Goal: Transaction & Acquisition: Purchase product/service

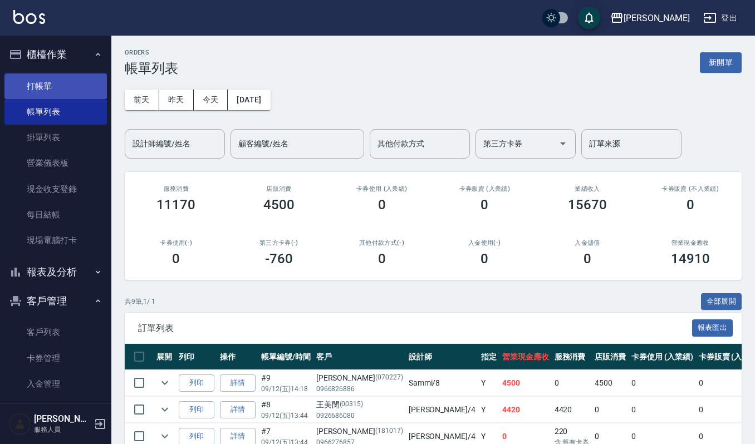
click at [36, 90] on link "打帳單" at bounding box center [55, 86] width 102 height 26
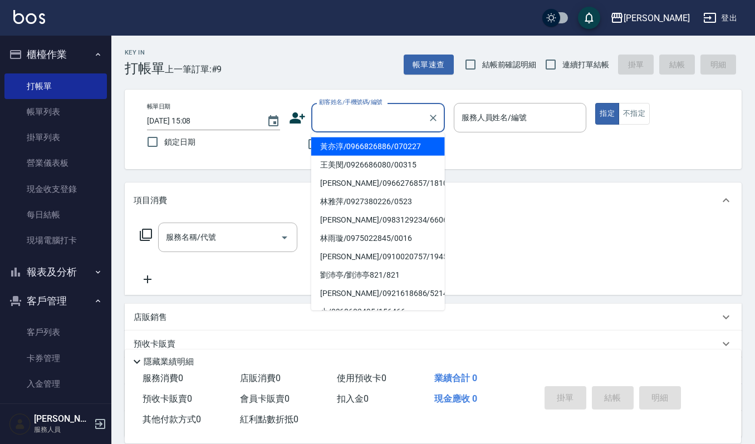
click at [372, 118] on input "顧客姓名/手機號碼/編號" at bounding box center [369, 117] width 107 height 19
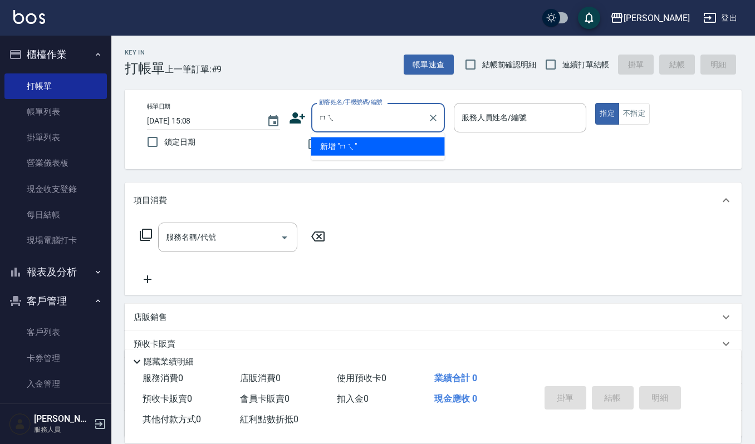
type input "每"
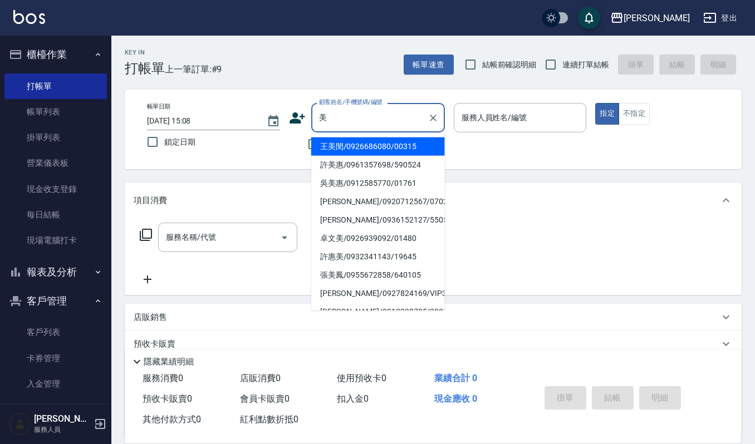
click at [359, 163] on li "許美惠/0961357698/590524" at bounding box center [378, 165] width 134 height 18
type input "許美惠/0961357698/590524"
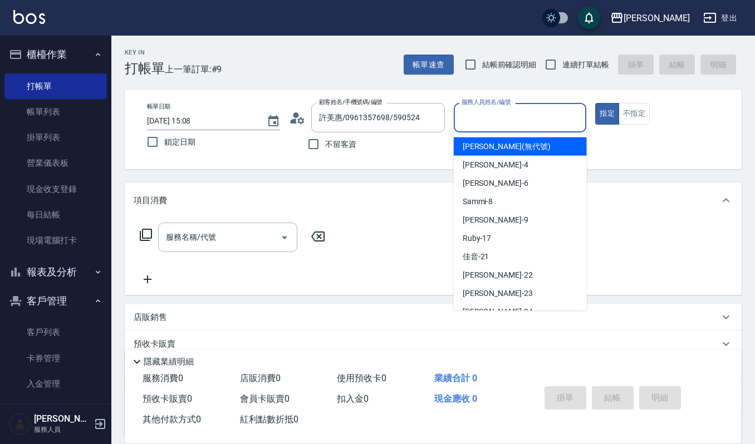
click at [507, 115] on input "服務人員姓名/編號" at bounding box center [520, 117] width 123 height 19
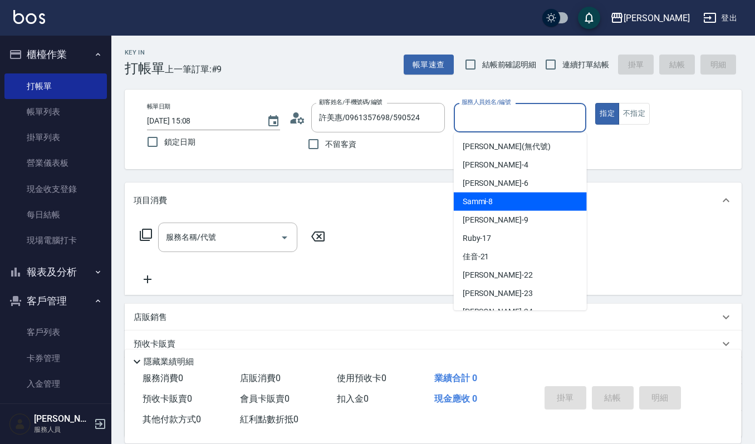
click at [482, 199] on span "Sammi -8" at bounding box center [478, 202] width 31 height 12
type input "Sammi-8"
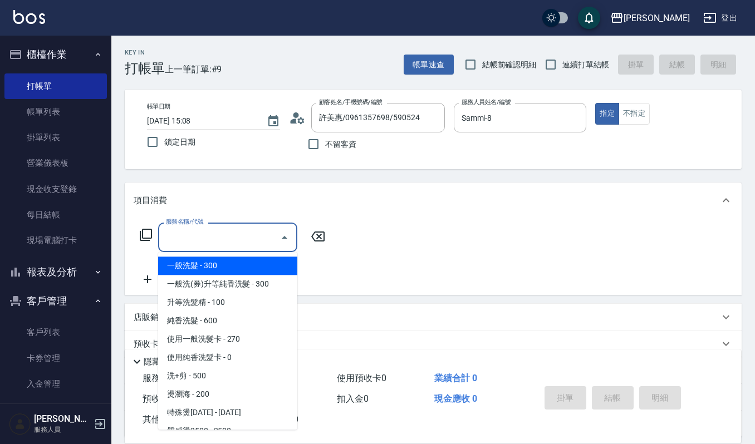
click at [218, 246] on input "服務名稱/代號" at bounding box center [219, 237] width 112 height 19
click at [246, 268] on span "一般洗髮 - 300" at bounding box center [227, 266] width 139 height 18
type input "一般洗髮(101)"
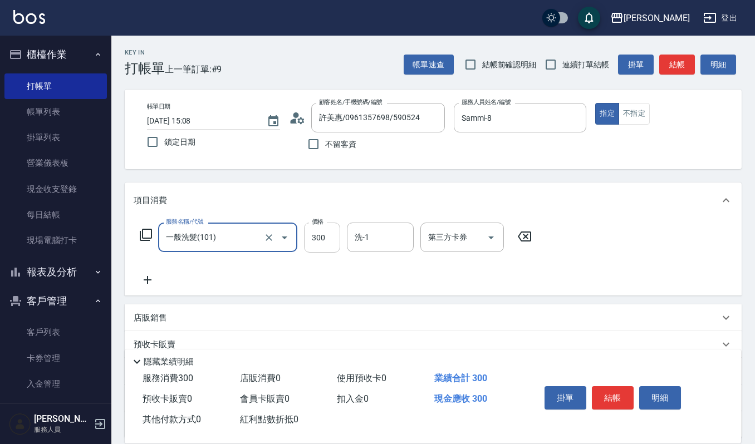
click at [317, 241] on input "300" at bounding box center [322, 238] width 36 height 30
type input "270"
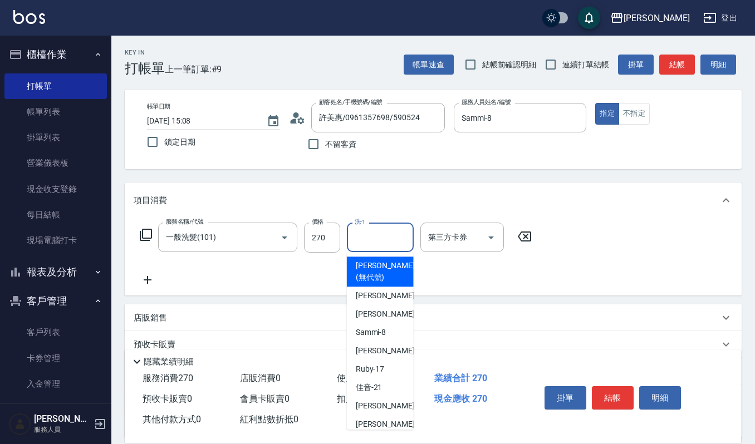
click at [388, 235] on input "洗-1" at bounding box center [380, 237] width 57 height 19
click at [383, 290] on div "吉兒 -4" at bounding box center [380, 296] width 67 height 18
type input "吉兒-4"
click at [373, 239] on input "吉兒-4" at bounding box center [372, 237] width 40 height 19
click at [150, 278] on icon at bounding box center [148, 279] width 28 height 13
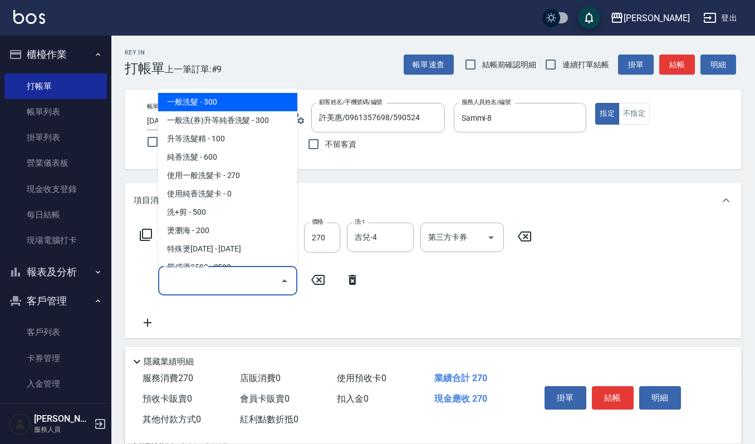
click at [194, 282] on input "服務名稱/代號" at bounding box center [219, 280] width 112 height 19
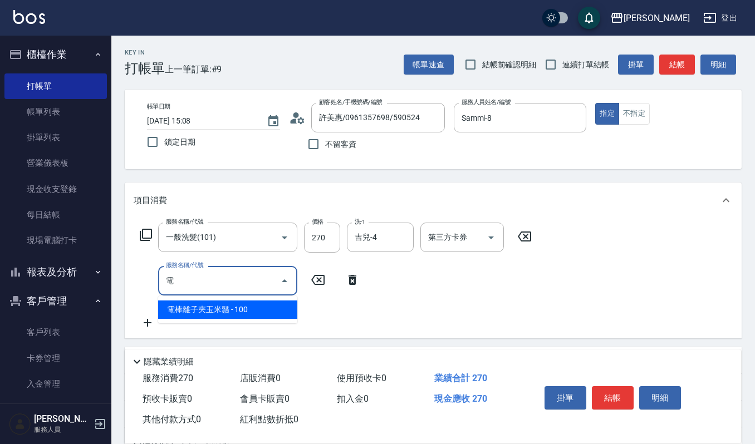
click at [238, 310] on span "電棒離子夾玉米鬚 - 100" at bounding box center [227, 310] width 139 height 18
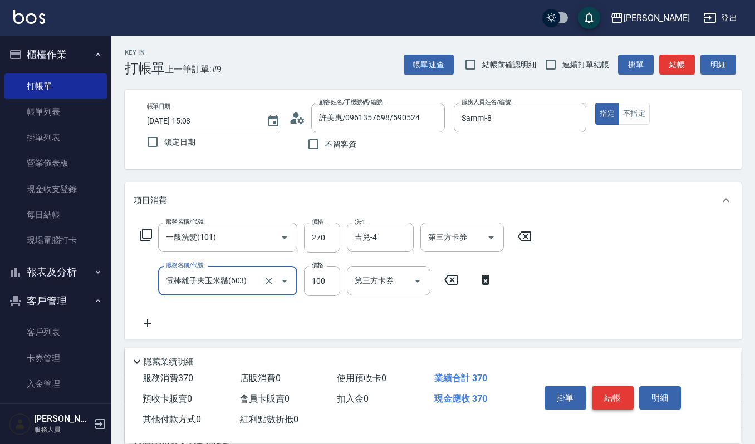
type input "電棒離子夾玉米鬚(603)"
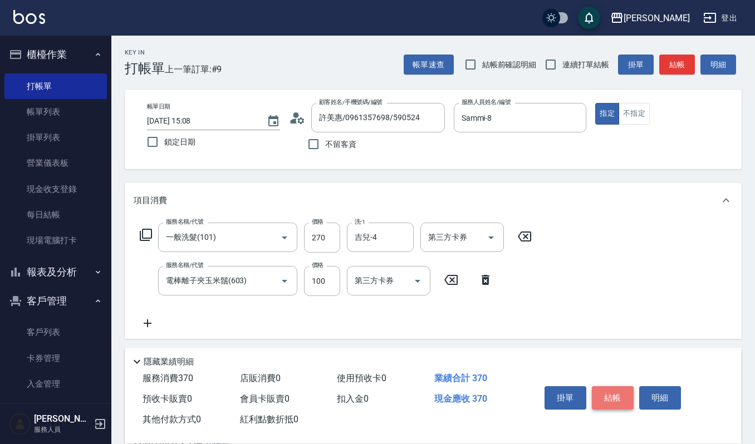
click at [621, 391] on button "結帳" at bounding box center [613, 397] width 42 height 23
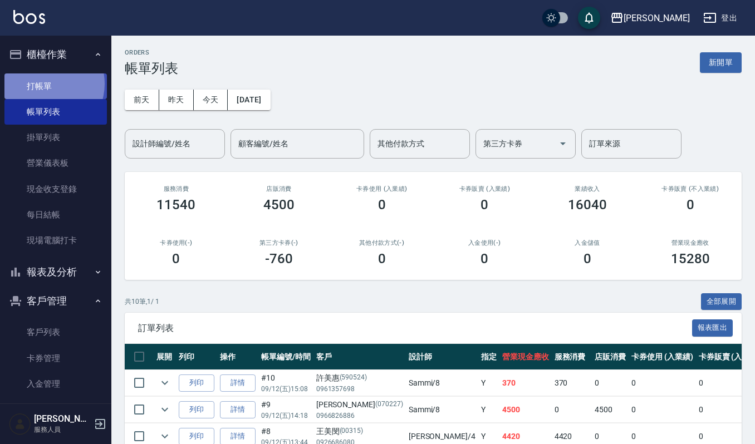
click at [43, 84] on link "打帳單" at bounding box center [55, 86] width 102 height 26
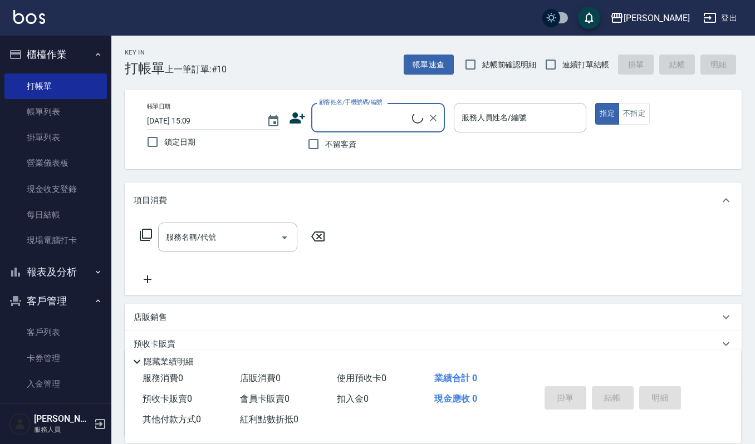
click at [350, 112] on input "顧客姓名/手機號碼/編號" at bounding box center [364, 117] width 96 height 19
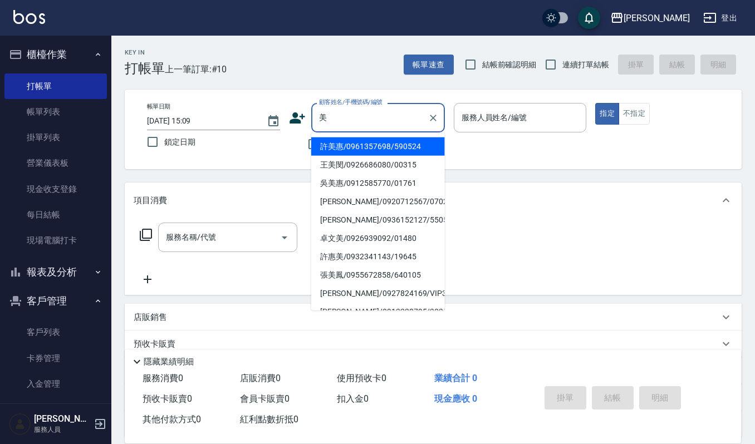
click at [379, 147] on li "許美惠/0961357698/590524" at bounding box center [378, 147] width 134 height 18
type input "許美惠/0961357698/590524"
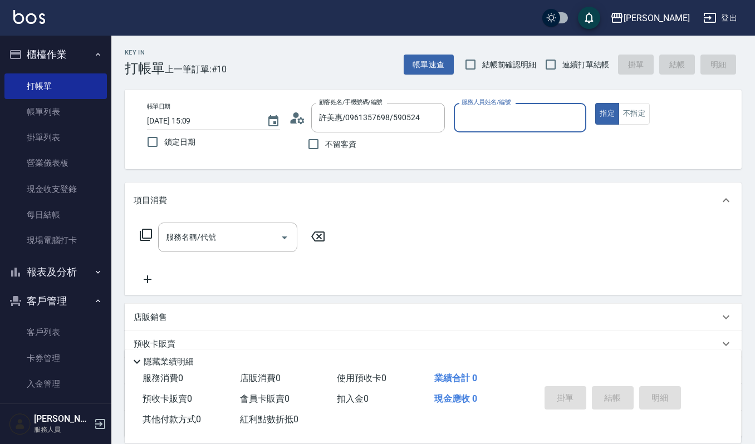
click at [473, 109] on input "服務人員姓名/編號" at bounding box center [520, 117] width 123 height 19
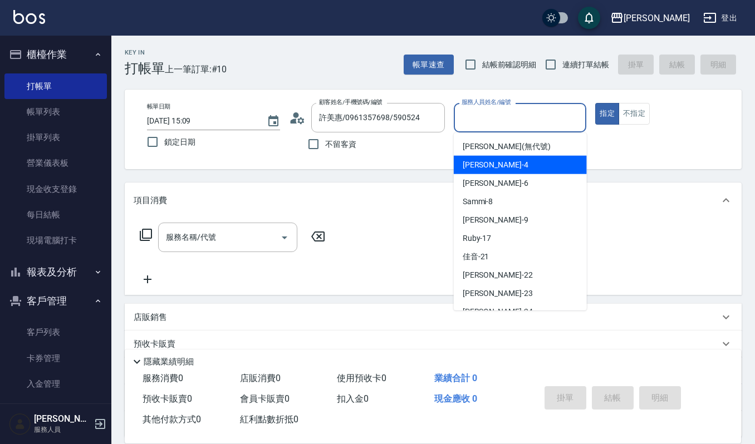
click at [479, 164] on span "吉兒 -4" at bounding box center [496, 165] width 66 height 12
type input "吉兒-4"
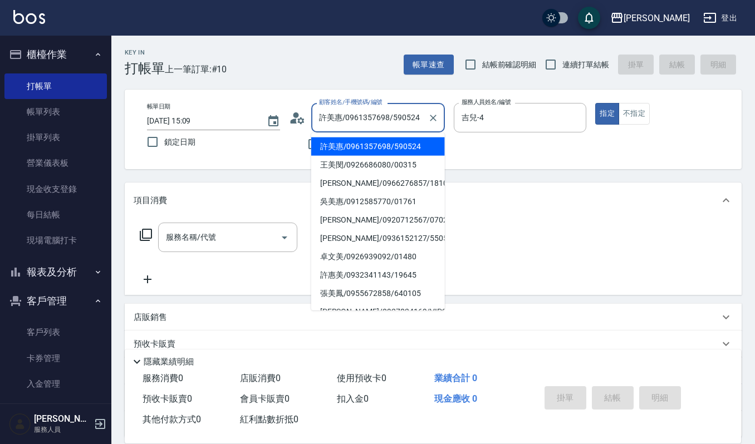
click at [355, 117] on input "許美惠/0961357698/590524" at bounding box center [369, 117] width 107 height 19
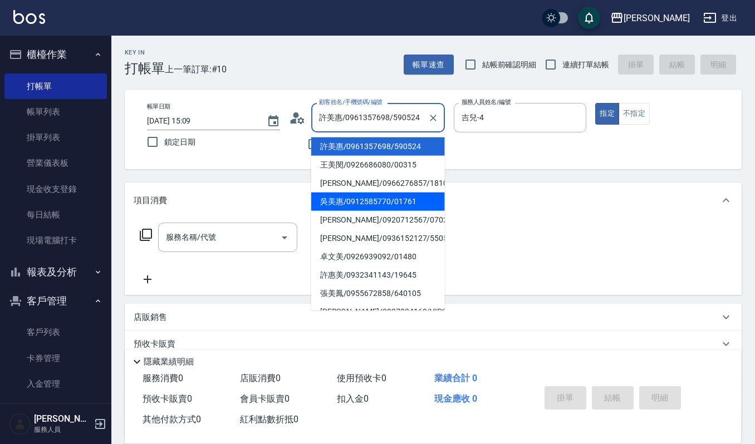
click at [354, 200] on li "吳美惠/0912585770/01761" at bounding box center [378, 202] width 134 height 18
type input "吳美惠/0912585770/01761"
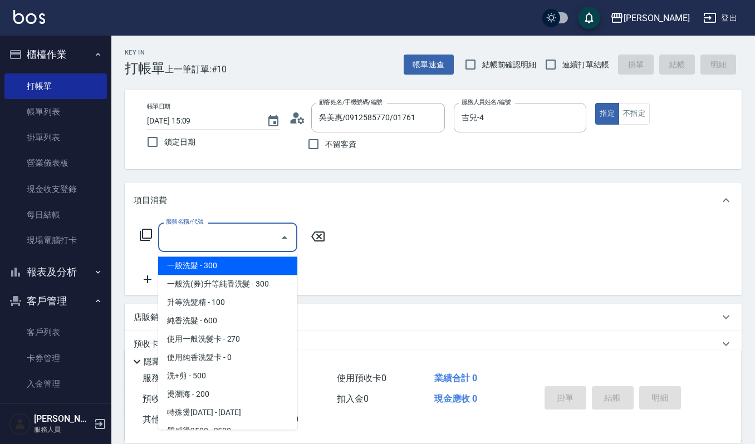
click at [194, 239] on input "服務名稱/代號" at bounding box center [219, 237] width 112 height 19
click at [228, 242] on input "服務名稱/代號" at bounding box center [219, 237] width 112 height 19
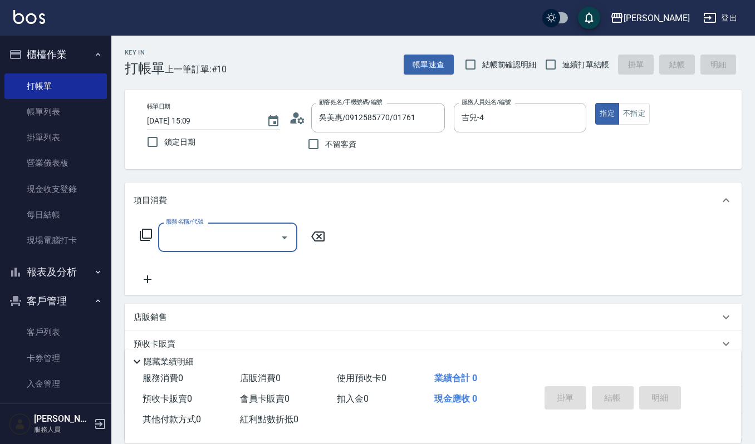
click at [228, 242] on input "服務名稱/代號" at bounding box center [219, 237] width 112 height 19
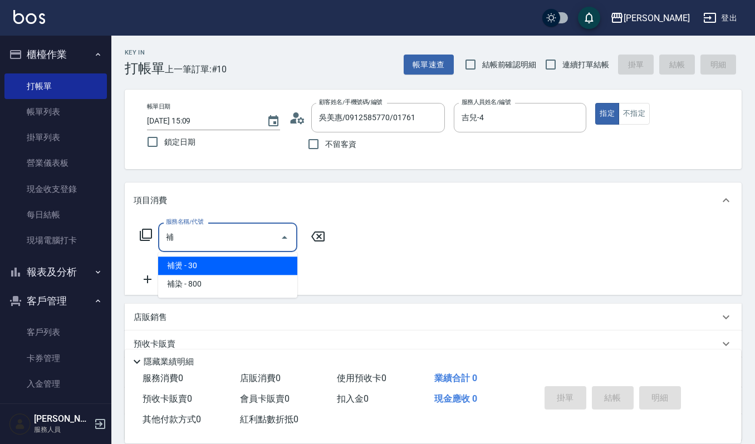
click at [205, 283] on span "補染 - 800" at bounding box center [227, 284] width 139 height 18
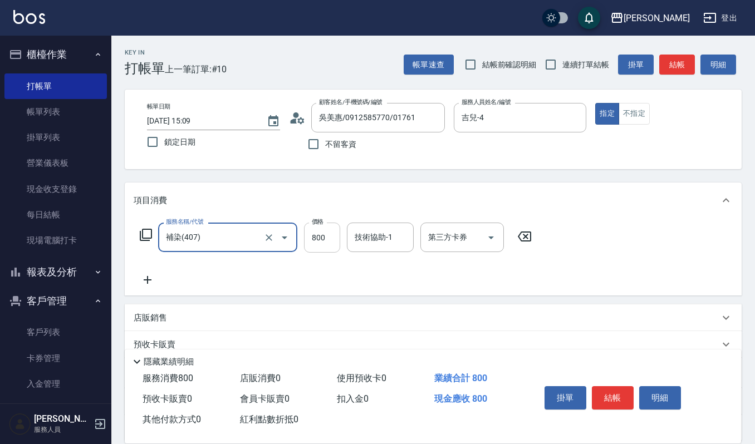
type input "補染(407)"
click at [325, 237] on input "800" at bounding box center [322, 238] width 36 height 30
type input "1800"
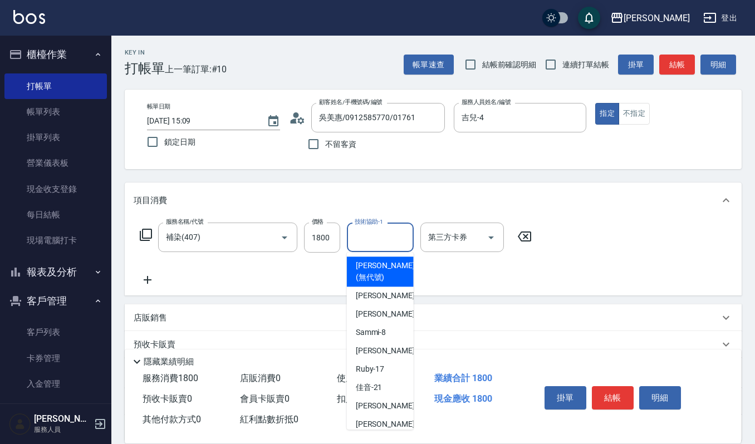
click at [381, 234] on input "技術協助-1" at bounding box center [380, 237] width 57 height 19
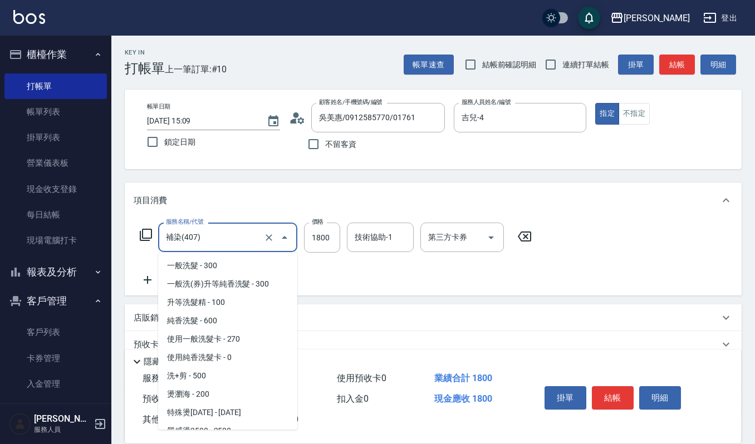
click at [230, 234] on input "補染(407)" at bounding box center [212, 237] width 98 height 19
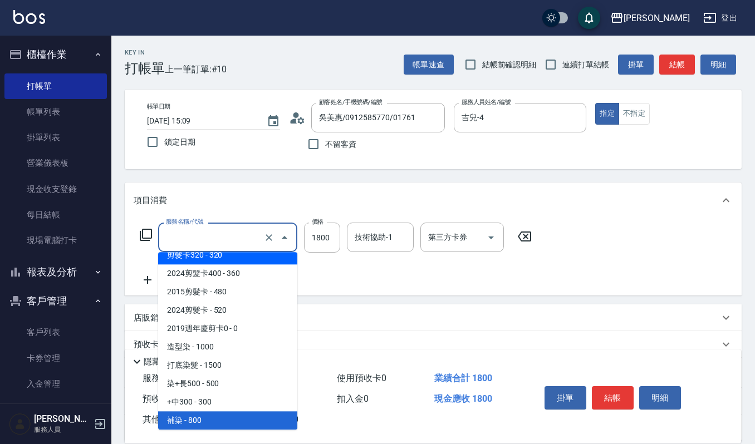
scroll to position [4, 0]
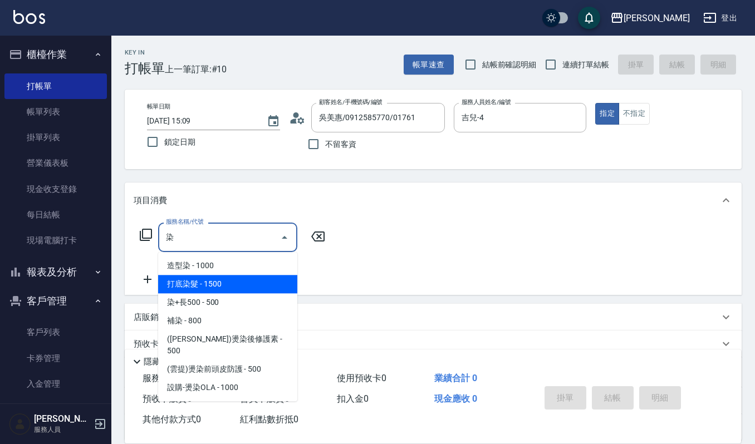
click at [256, 275] on span "打底染髮 - 1500" at bounding box center [227, 284] width 139 height 18
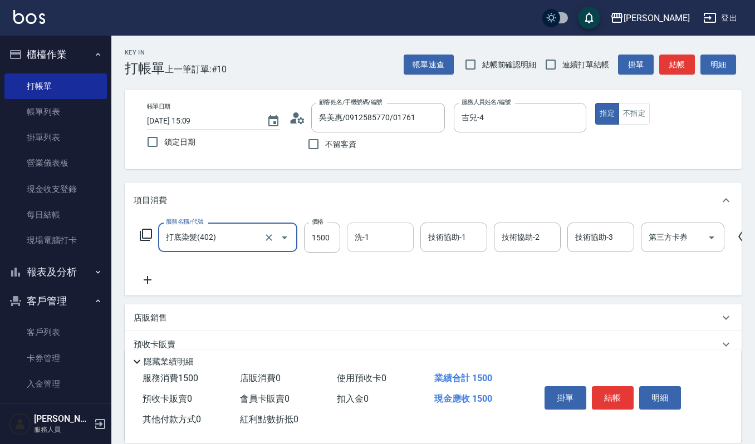
type input "打底染髮(402)"
click at [377, 233] on input "洗-1" at bounding box center [380, 237] width 57 height 19
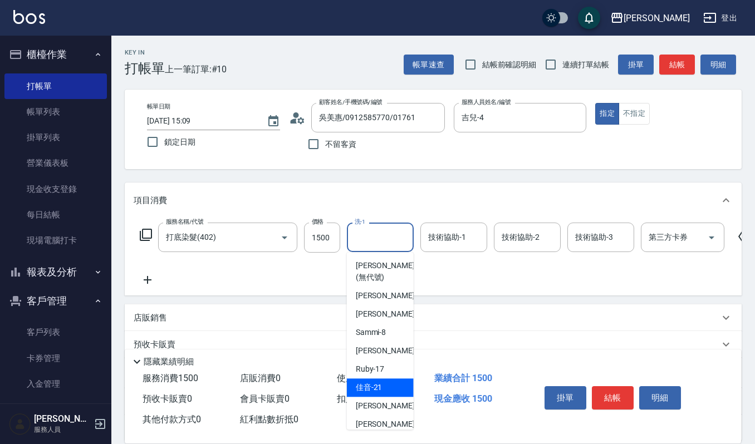
click at [384, 385] on div "佳音 -21" at bounding box center [380, 388] width 67 height 18
type input "佳音-21"
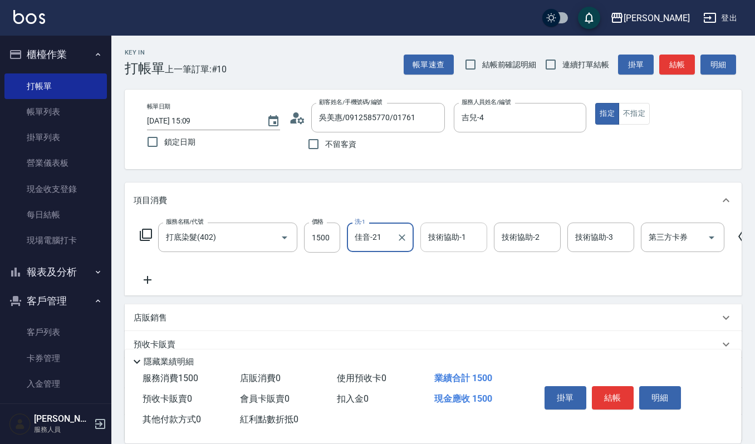
click at [457, 237] on input "技術協助-1" at bounding box center [453, 237] width 57 height 19
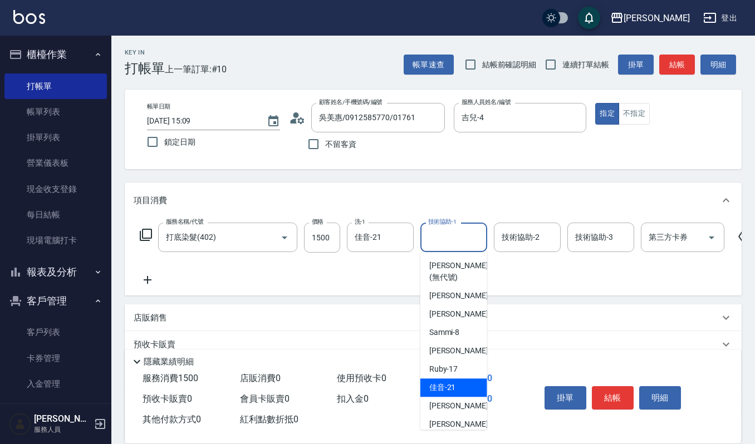
click at [453, 382] on span "佳音 -21" at bounding box center [442, 388] width 27 height 12
type input "佳音-21"
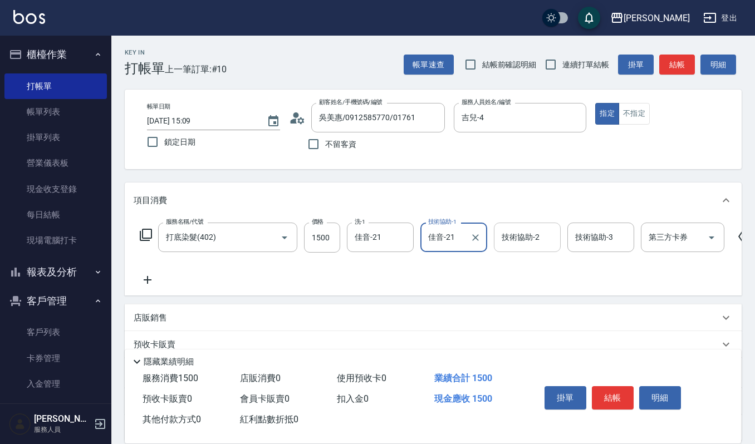
click at [506, 235] on input "技術協助-2" at bounding box center [527, 237] width 57 height 19
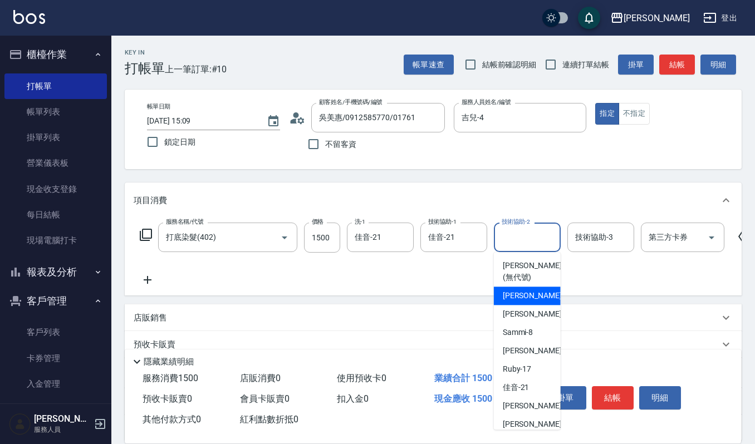
click at [528, 288] on div "吉兒 -4" at bounding box center [527, 296] width 67 height 18
type input "吉兒-4"
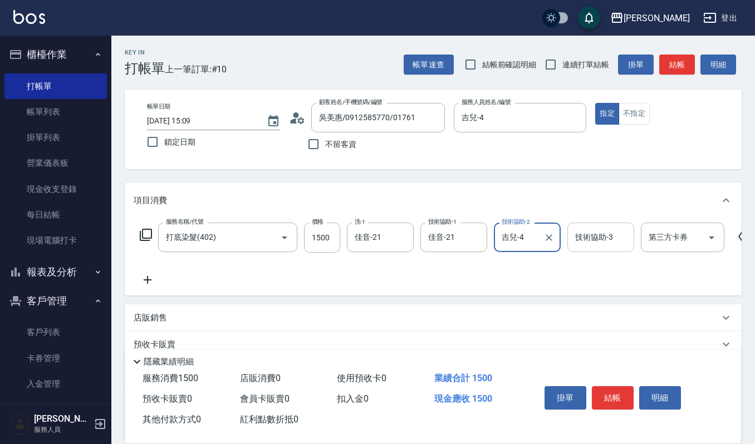
click at [580, 238] on input "技術協助-3" at bounding box center [600, 237] width 57 height 19
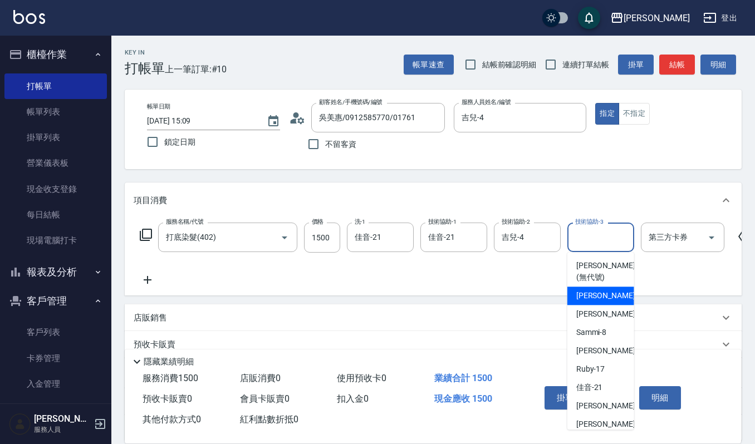
click at [604, 296] on div "吉兒 -4" at bounding box center [600, 296] width 67 height 18
type input "吉兒-4"
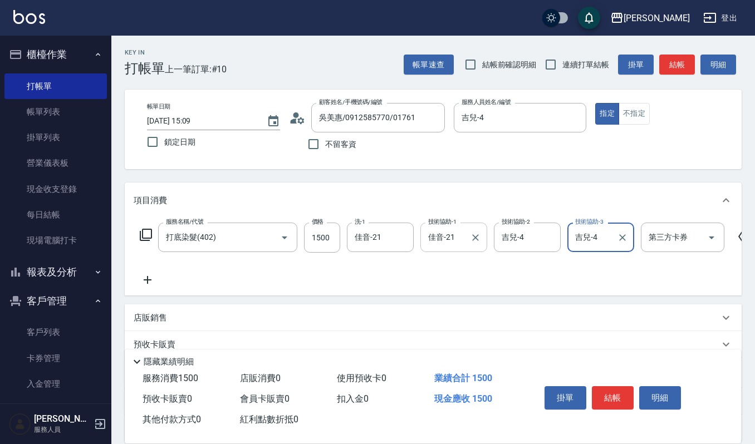
click at [464, 236] on input "佳音-21" at bounding box center [445, 237] width 40 height 19
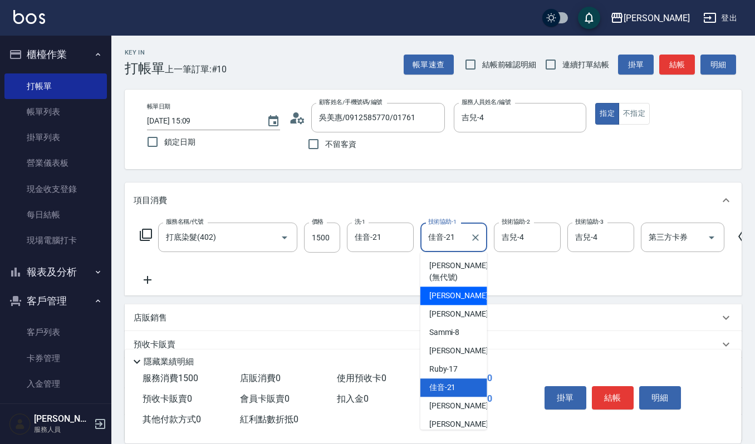
click at [454, 292] on div "吉兒 -4" at bounding box center [453, 296] width 67 height 18
type input "吉兒-4"
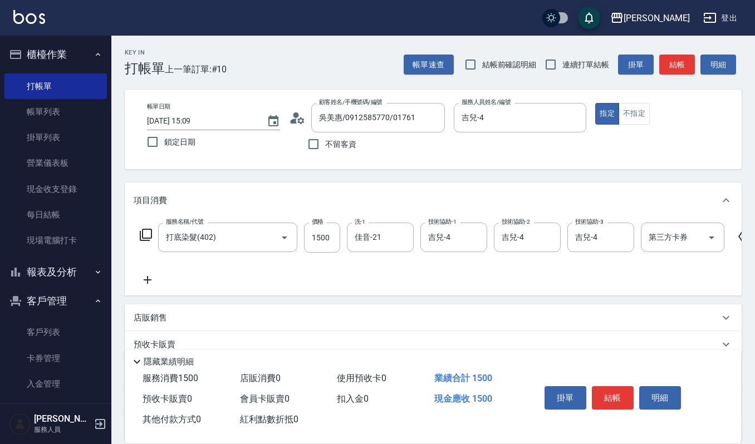
click at [148, 280] on icon at bounding box center [148, 280] width 8 height 8
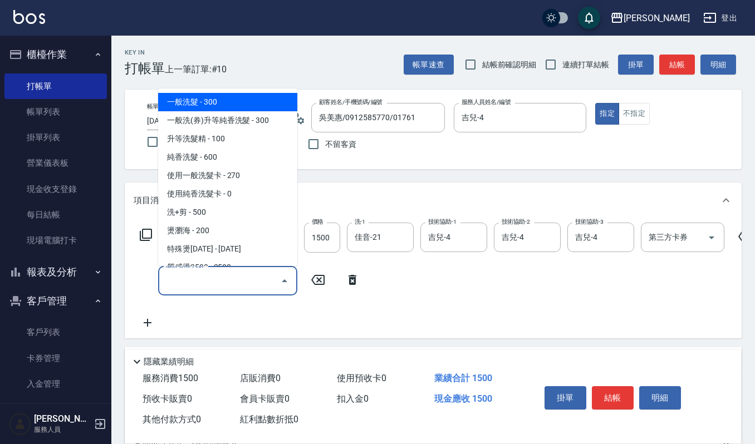
click at [192, 286] on input "服務名稱/代號" at bounding box center [219, 280] width 112 height 19
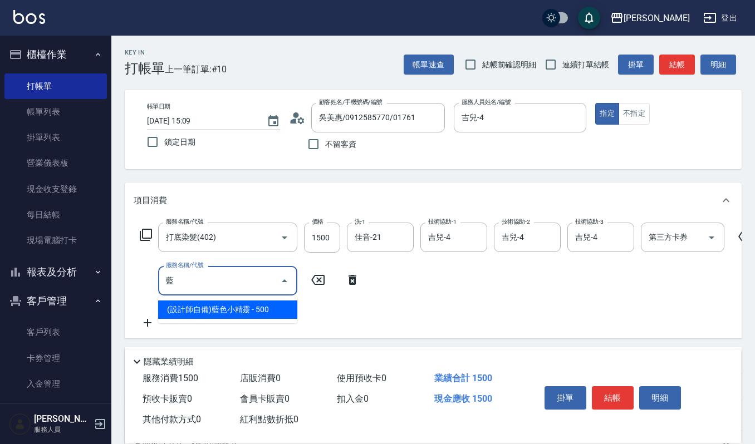
click at [239, 310] on span "(設計師自備)藍色小精靈 - 500" at bounding box center [227, 310] width 139 height 18
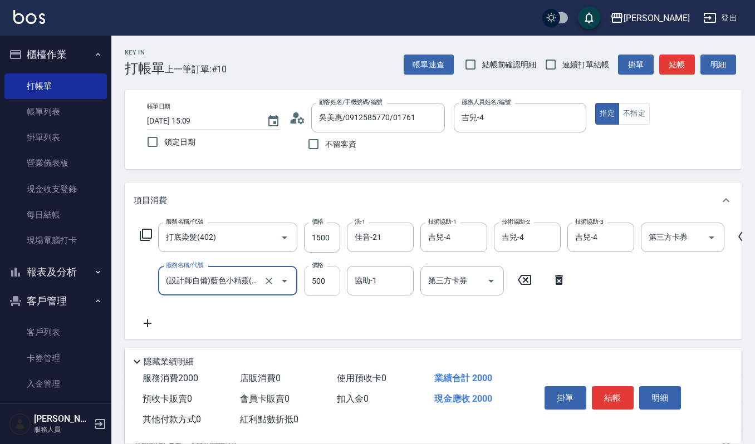
type input "(設計師自備)藍色小精靈(570)"
click at [325, 275] on input "500" at bounding box center [322, 281] width 36 height 30
type input "1500"
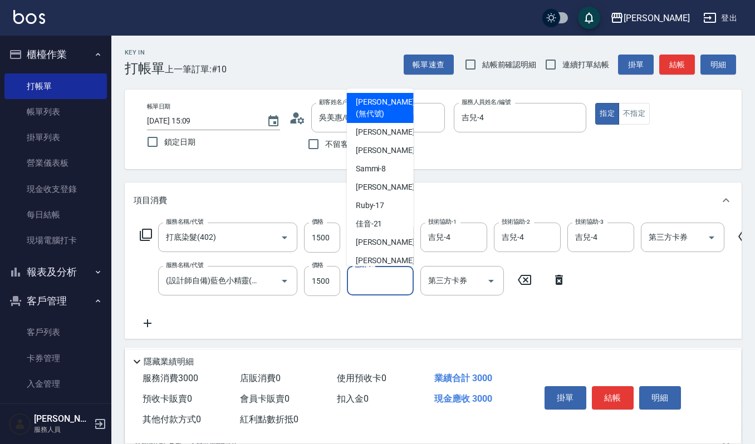
click at [381, 278] on input "協助-1" at bounding box center [380, 280] width 57 height 19
click at [384, 128] on div "吉兒 -4" at bounding box center [380, 132] width 67 height 18
type input "吉兒-4"
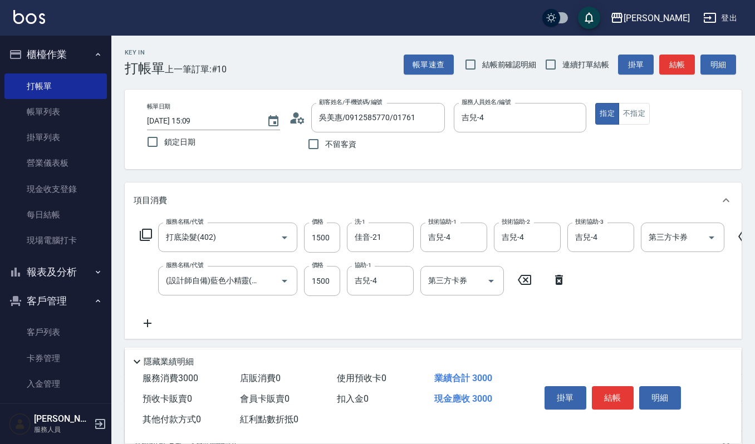
click at [148, 317] on icon at bounding box center [148, 323] width 28 height 13
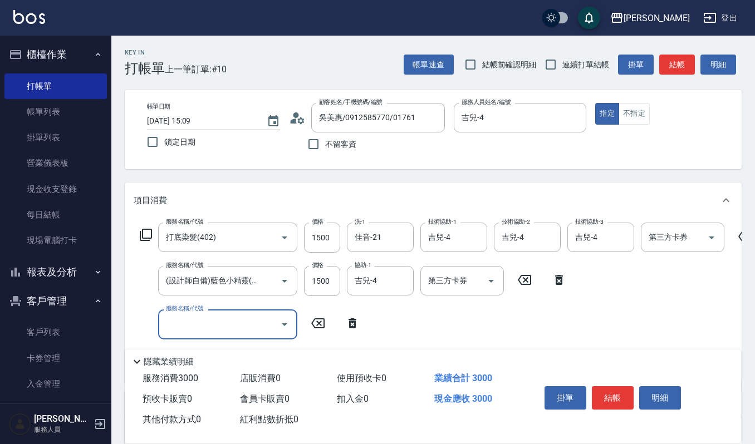
scroll to position [0, 0]
click at [179, 322] on input "服務名稱/代號" at bounding box center [219, 324] width 112 height 19
type input "="
click at [181, 345] on span "(雲提)燙染前頭皮防護 - 500" at bounding box center [227, 353] width 139 height 18
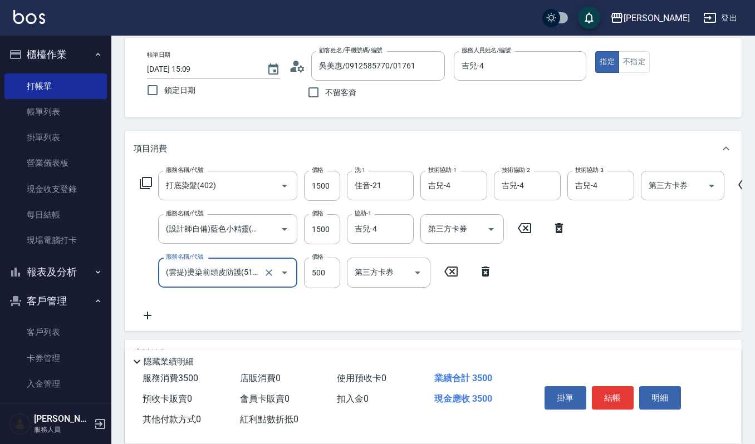
scroll to position [74, 0]
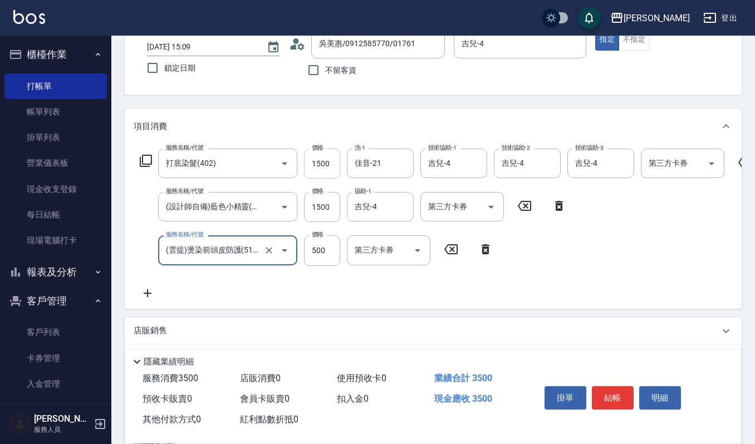
type input "(雲提)燙染前頭皮防護(518)"
click at [330, 161] on input "1500" at bounding box center [322, 164] width 36 height 30
type input "2000"
click at [611, 399] on button "結帳" at bounding box center [613, 397] width 42 height 23
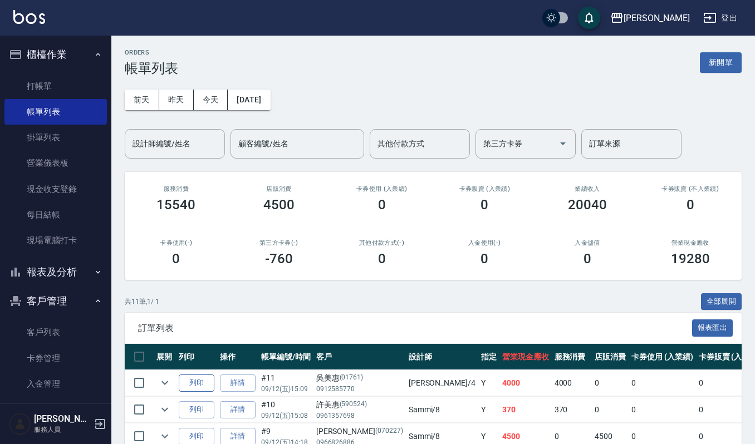
click at [197, 386] on button "列印" at bounding box center [197, 383] width 36 height 17
click at [205, 406] on button "列印" at bounding box center [197, 409] width 36 height 17
click at [61, 334] on link "客戶列表" at bounding box center [55, 333] width 102 height 26
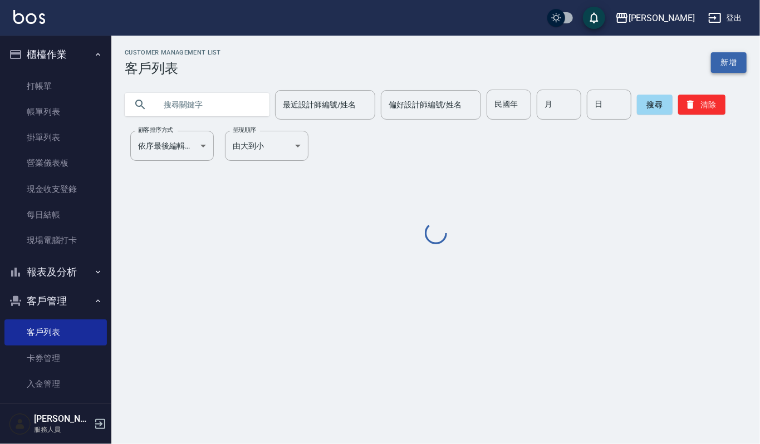
click at [718, 66] on link "新增" at bounding box center [729, 62] width 36 height 21
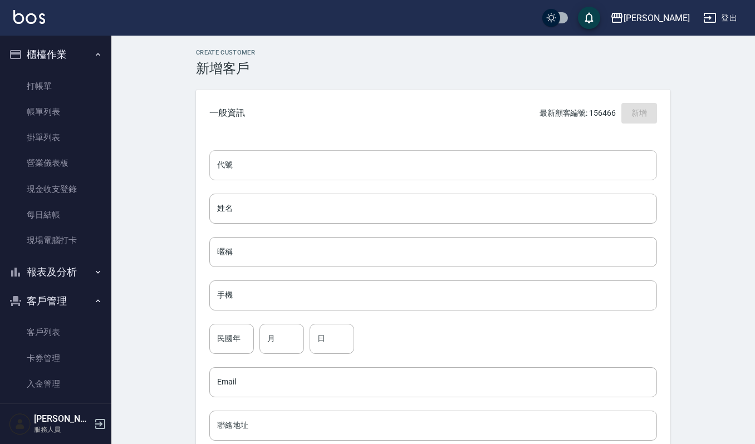
click at [432, 161] on input "代號" at bounding box center [433, 165] width 448 height 30
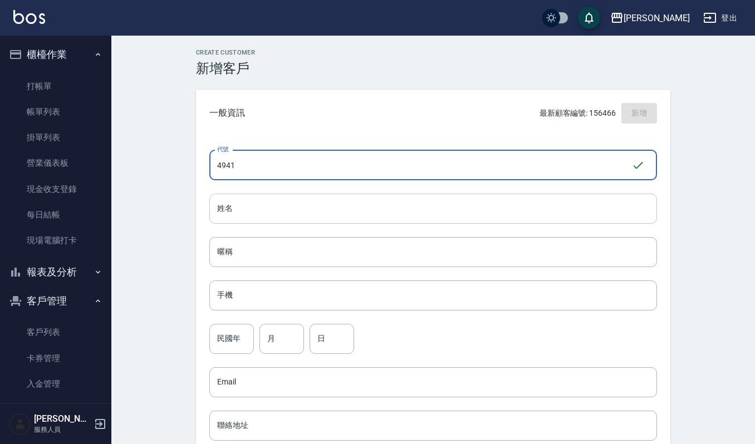
type input "4941"
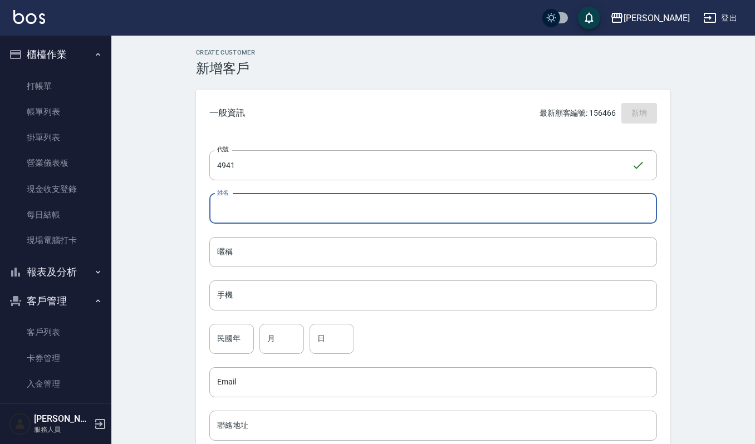
click at [352, 219] on input "姓名" at bounding box center [433, 209] width 448 height 30
type input "[PERSON_NAME]"
click at [283, 288] on input "手機" at bounding box center [433, 296] width 448 height 30
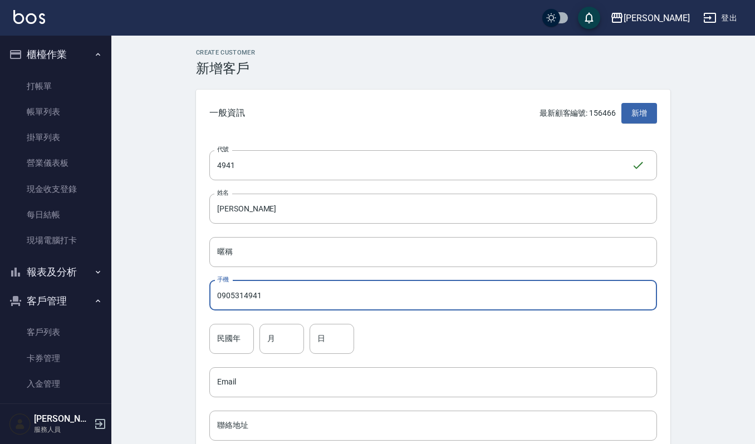
type input "0905314941"
click at [220, 335] on input "民國年" at bounding box center [231, 339] width 45 height 30
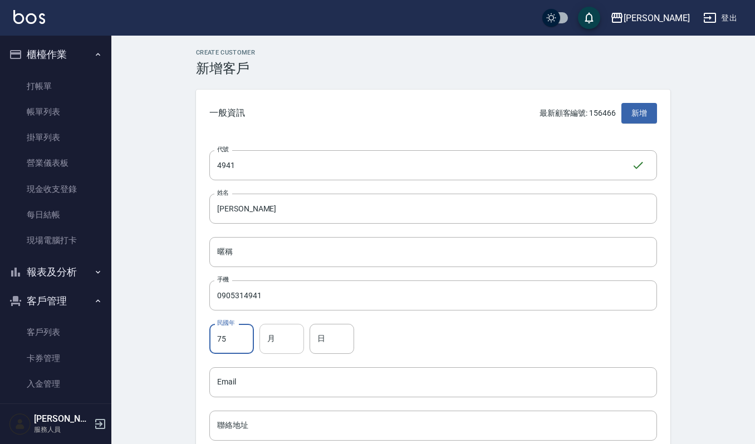
type input "75"
click at [277, 336] on input "月" at bounding box center [281, 339] width 45 height 30
type input "12"
click at [327, 342] on input "日" at bounding box center [332, 339] width 45 height 30
type input "14"
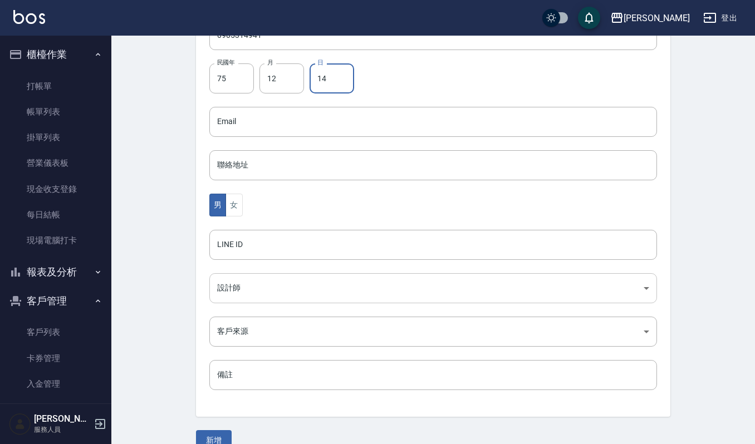
scroll to position [281, 0]
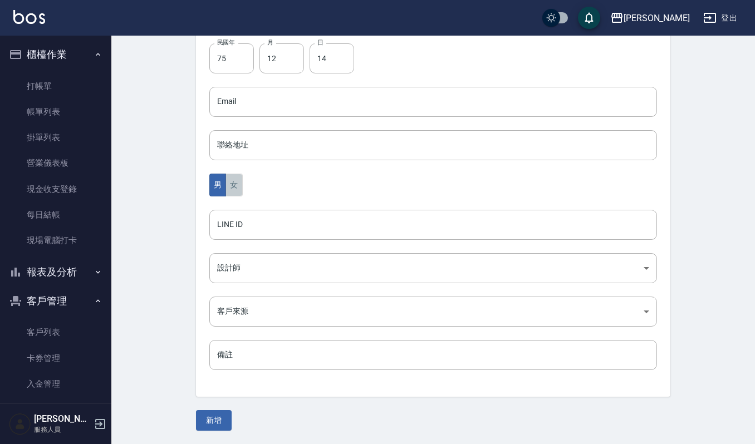
click at [234, 181] on button "女" at bounding box center [233, 185] width 17 height 23
click at [212, 418] on button "新增" at bounding box center [214, 420] width 36 height 21
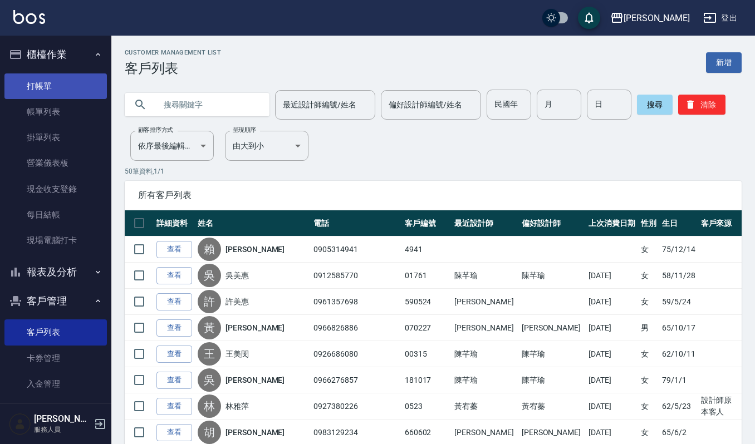
click at [58, 92] on link "打帳單" at bounding box center [55, 86] width 102 height 26
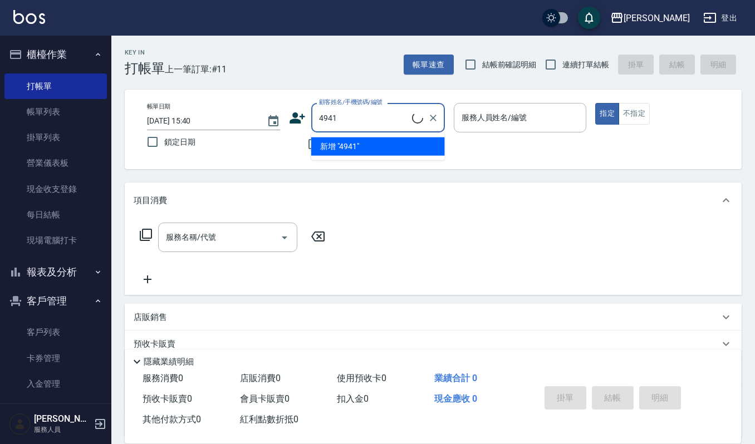
click at [419, 136] on ul "新增 "4941"" at bounding box center [378, 146] width 134 height 27
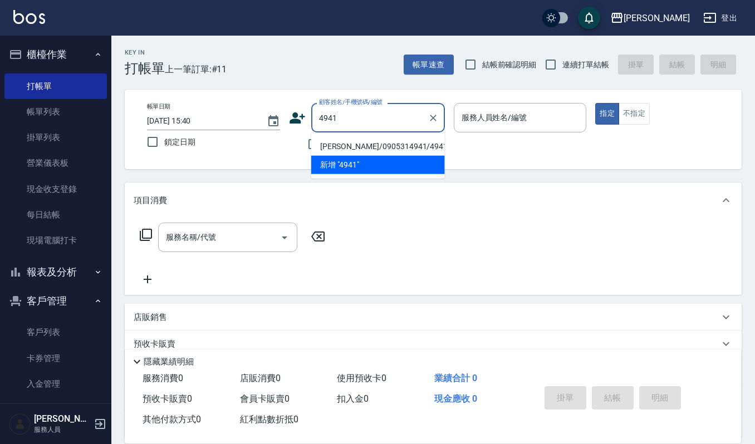
click at [417, 143] on li "[PERSON_NAME]/0905314941/4941" at bounding box center [378, 147] width 134 height 18
type input "[PERSON_NAME]/0905314941/4941"
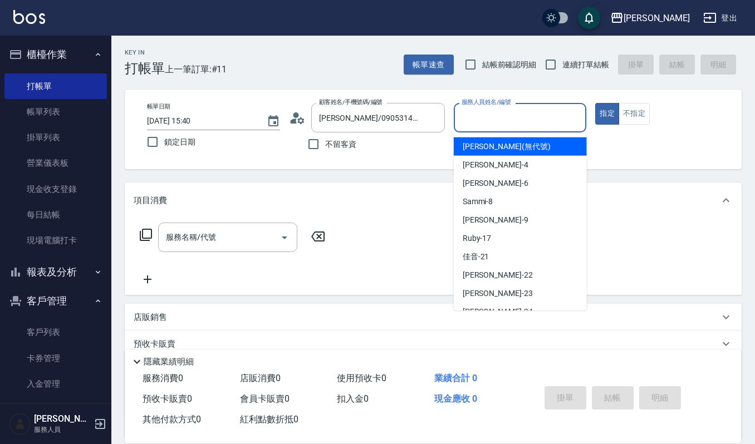
click at [491, 114] on input "服務人員姓名/編號" at bounding box center [520, 117] width 123 height 19
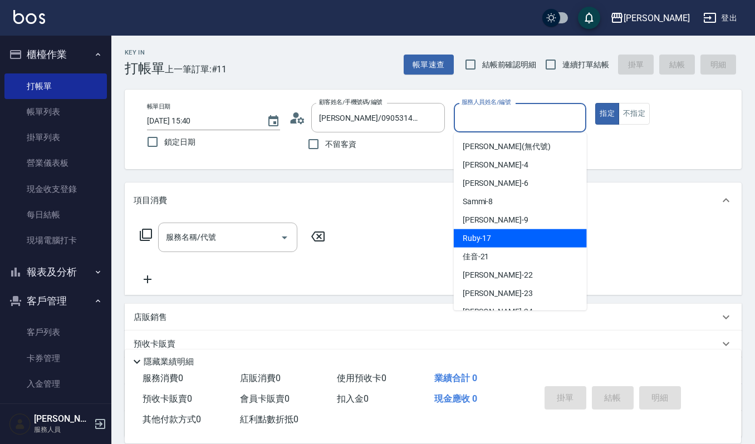
click at [489, 238] on span "Ruby -17" at bounding box center [477, 239] width 29 height 12
type input "Ruby-17"
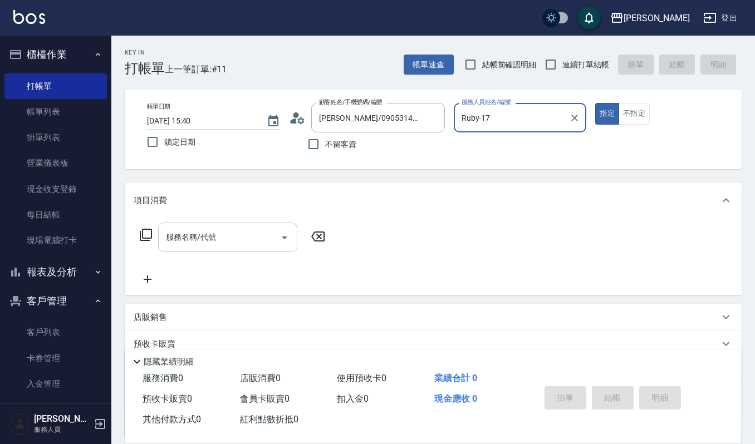
click at [206, 233] on div "服務名稱/代號 服務名稱/代號" at bounding box center [227, 238] width 139 height 30
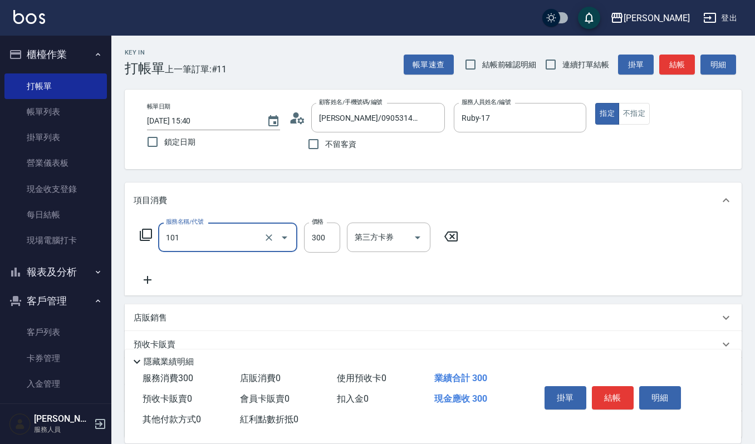
type input "一般洗髮(101)"
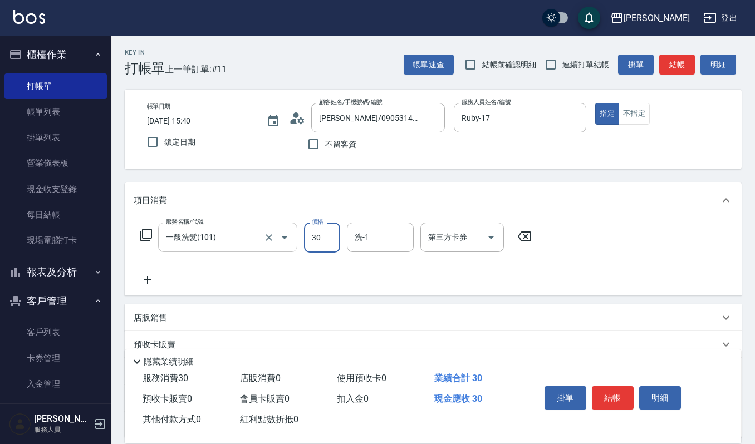
type input "300"
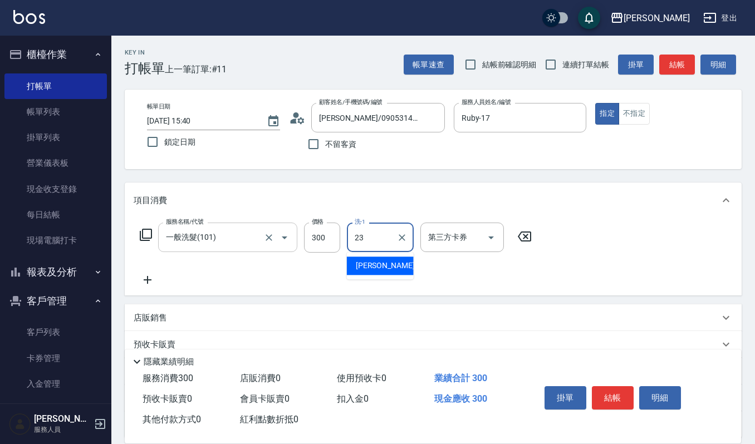
type input "[PERSON_NAME]-23"
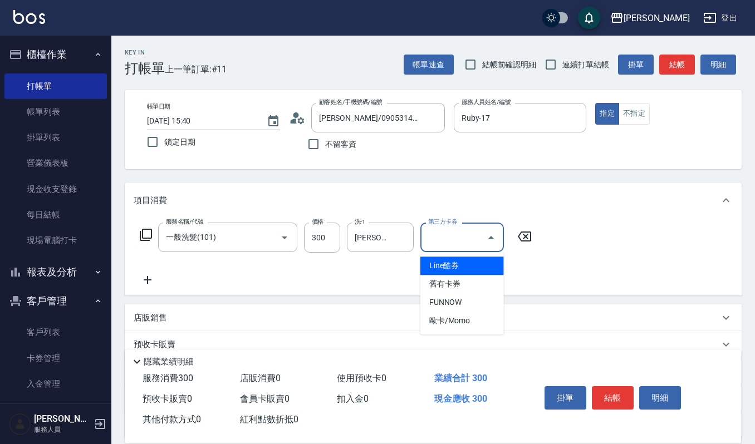
click at [566, 213] on div "項目消費" at bounding box center [433, 201] width 617 height 36
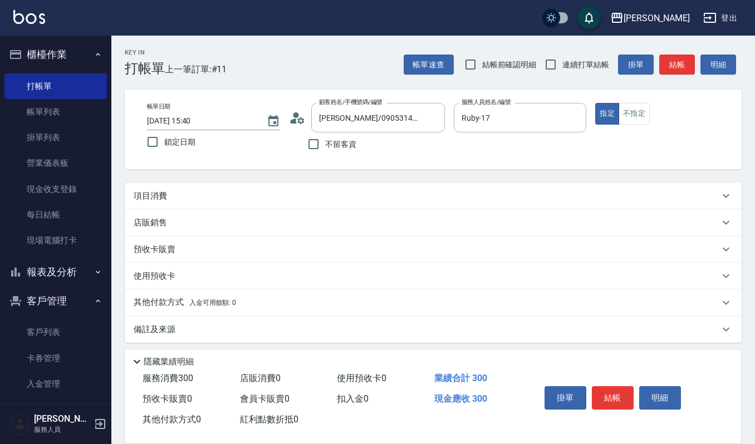
click at [384, 194] on div "項目消費" at bounding box center [427, 196] width 586 height 12
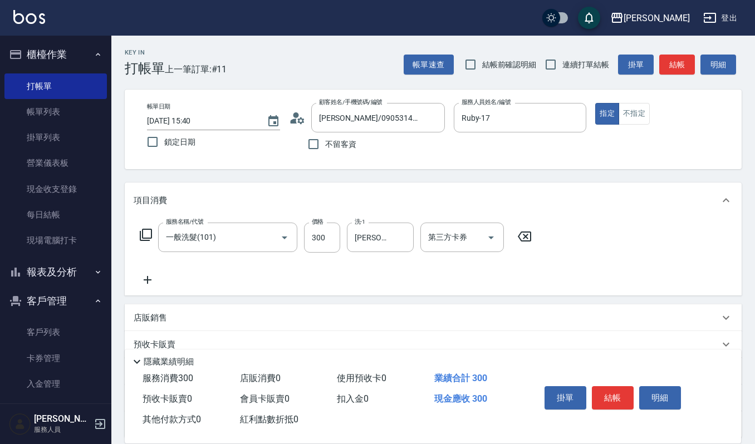
click at [148, 278] on icon at bounding box center [148, 279] width 28 height 13
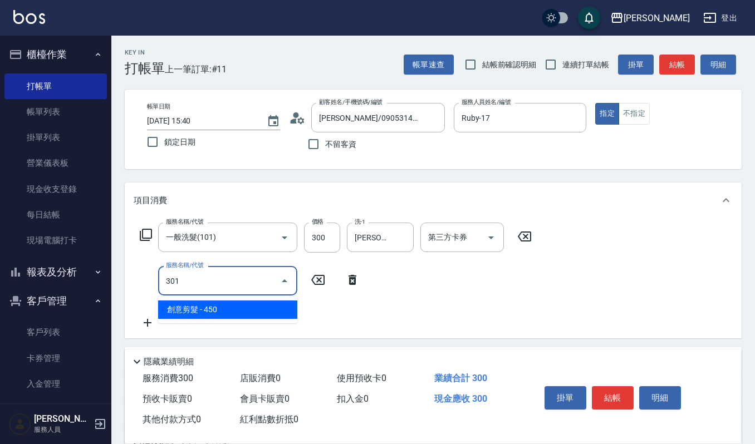
type input "創意剪髮(301)"
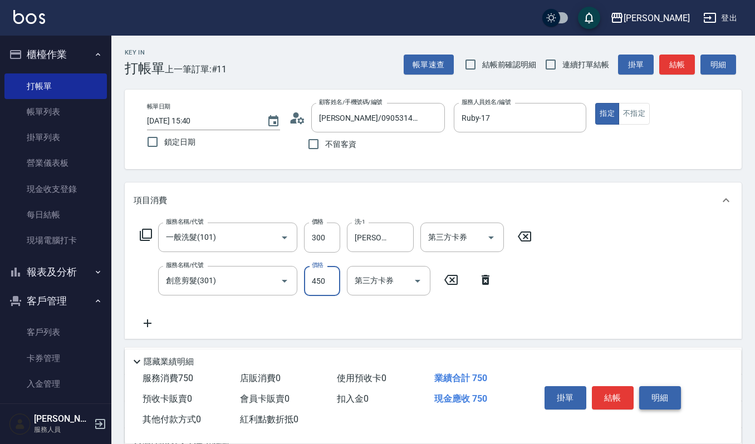
click at [666, 398] on button "明細" at bounding box center [660, 397] width 42 height 23
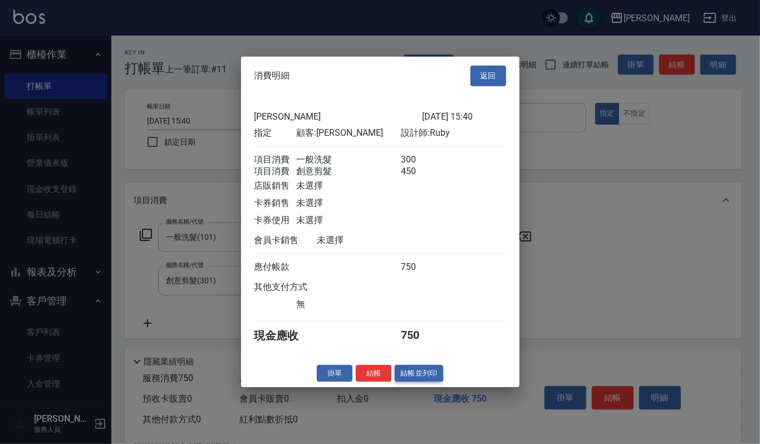
click at [424, 372] on button "結帳並列印" at bounding box center [419, 373] width 48 height 17
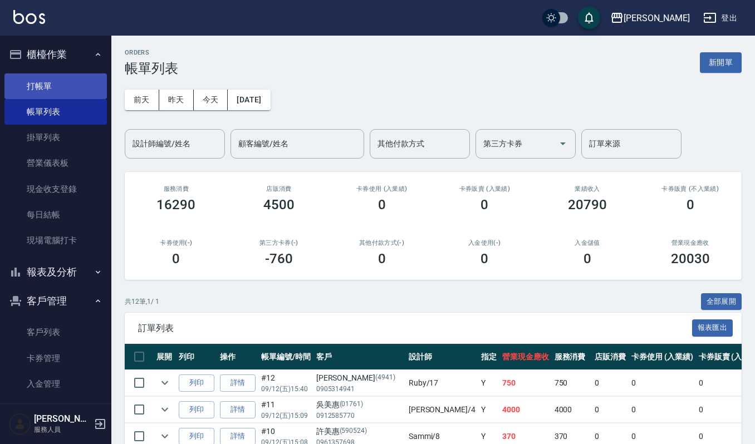
click at [48, 92] on link "打帳單" at bounding box center [55, 86] width 102 height 26
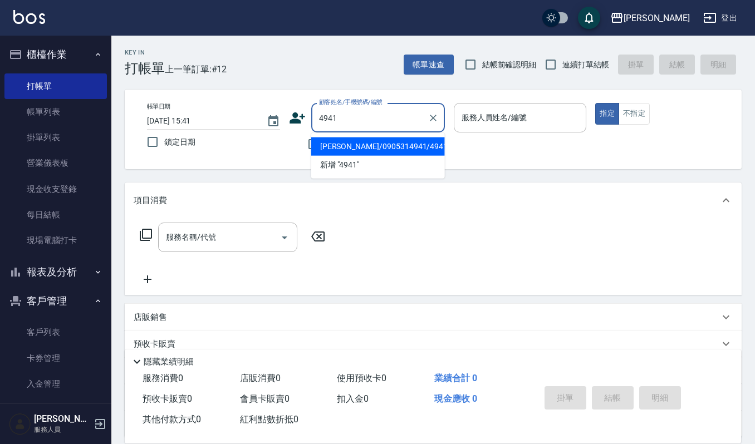
type input "[PERSON_NAME]/0905314941/4941"
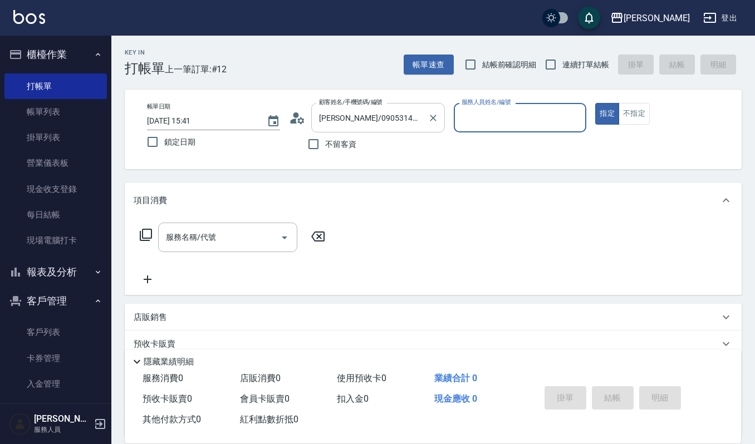
click at [595, 103] on button "指定" at bounding box center [607, 114] width 24 height 22
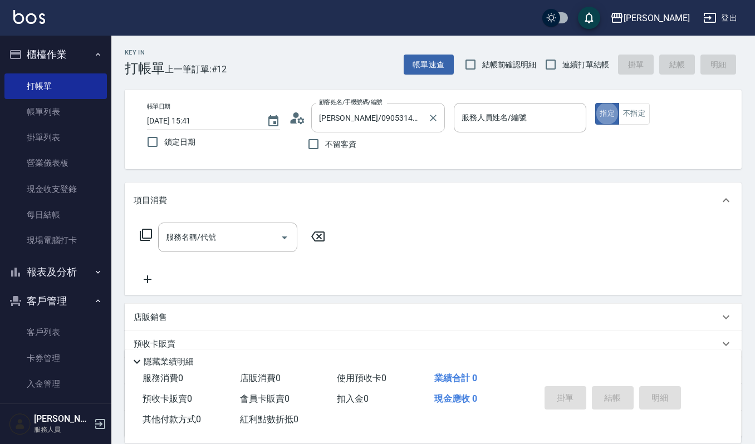
type button "true"
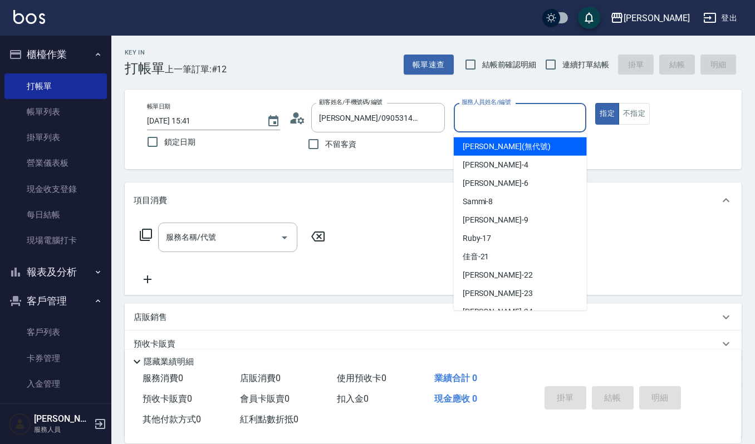
click at [568, 116] on input "服務人員姓名/編號" at bounding box center [520, 117] width 123 height 19
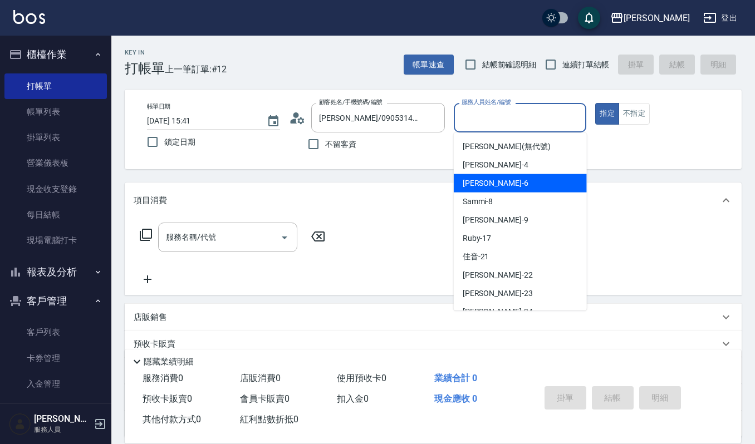
click at [515, 179] on div "Joalin -6" at bounding box center [520, 183] width 133 height 18
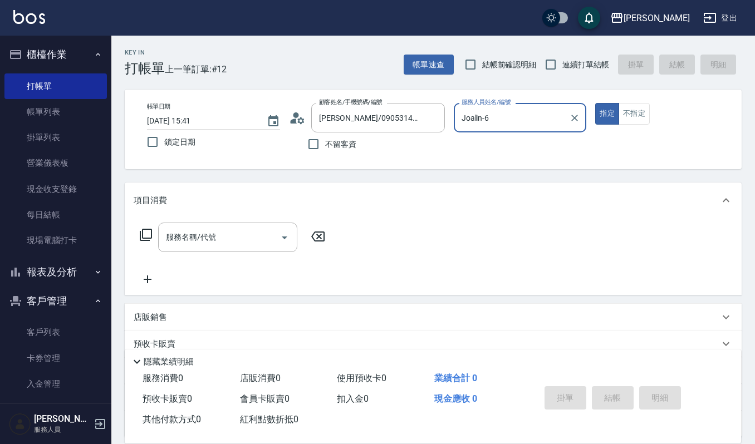
type input "Joalin-6"
click at [638, 117] on button "不指定" at bounding box center [634, 114] width 31 height 22
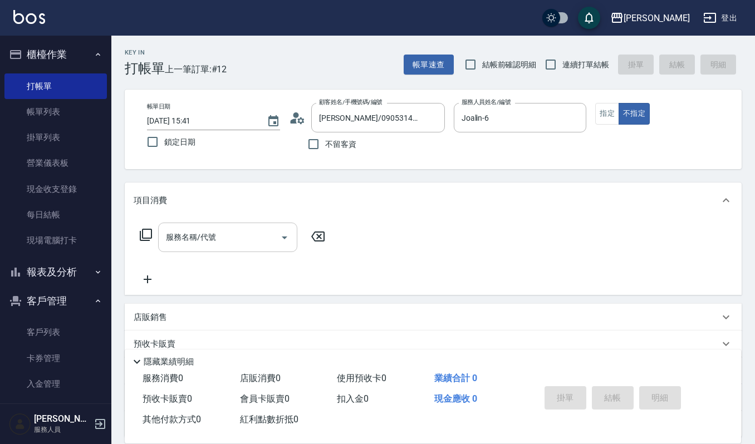
click at [238, 241] on input "服務名稱/代號" at bounding box center [219, 237] width 112 height 19
drag, startPoint x: 581, startPoint y: 116, endPoint x: 588, endPoint y: 114, distance: 7.0
click at [581, 116] on button "Clear" at bounding box center [575, 118] width 16 height 16
type input "vu"
click at [546, 110] on input "服務人員姓名/編號" at bounding box center [520, 117] width 123 height 19
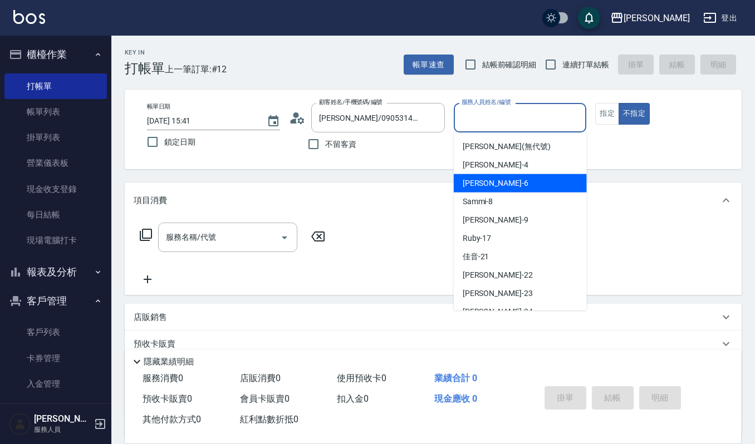
click at [511, 180] on div "Joalin -6" at bounding box center [520, 183] width 133 height 18
type input "Joalin-6"
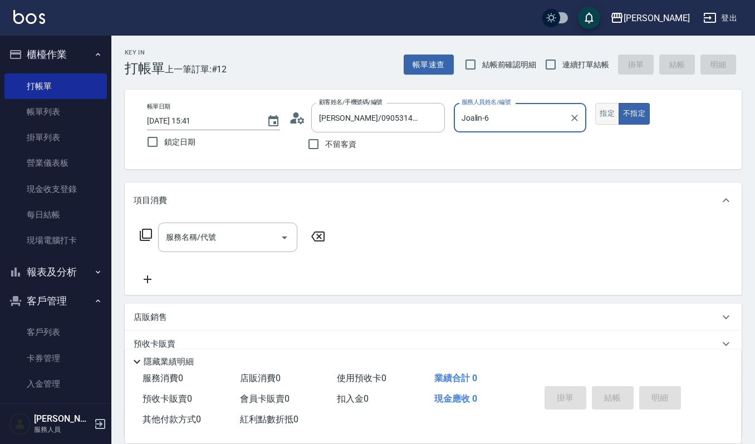
click at [612, 105] on button "指定" at bounding box center [607, 114] width 24 height 22
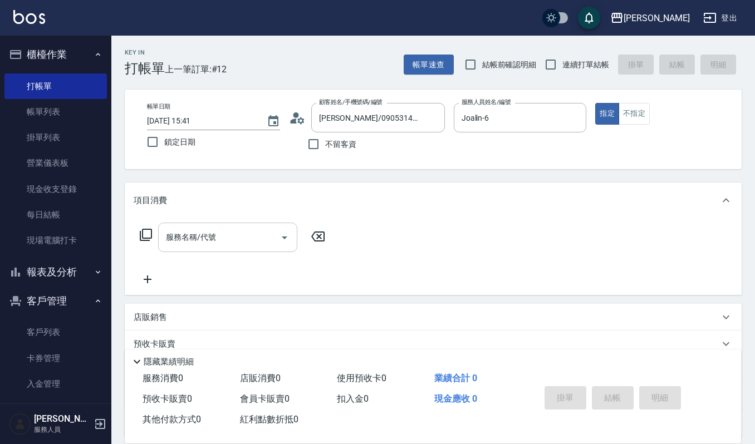
click at [242, 236] on input "服務名稱/代號" at bounding box center [219, 237] width 112 height 19
type input "v"
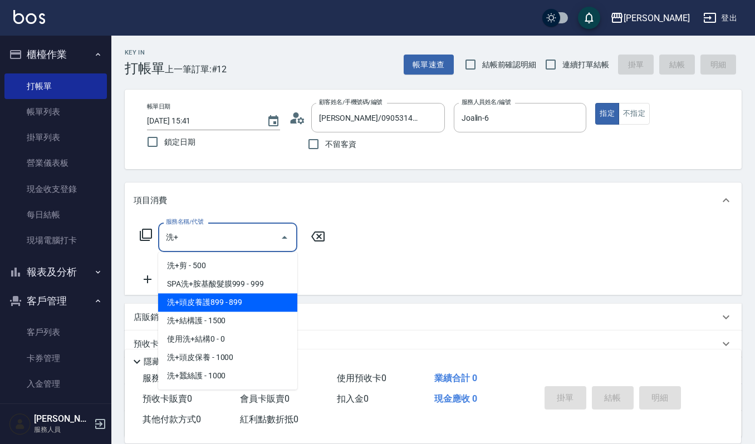
click at [220, 305] on span "洗+頭皮養護899 - 899" at bounding box center [227, 302] width 139 height 18
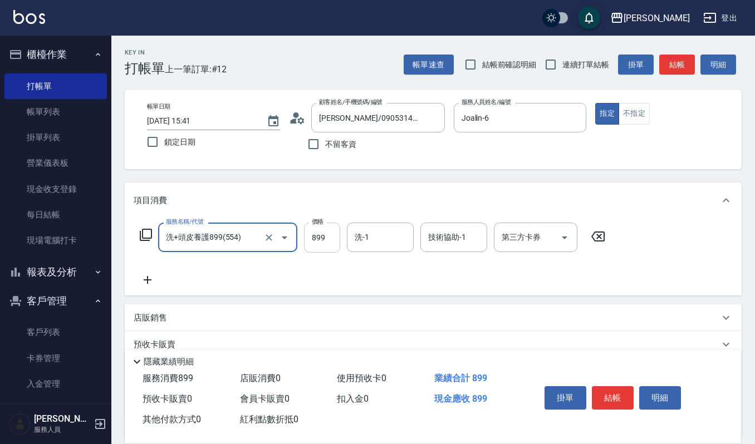
type input "洗+頭皮養護899(554)"
click at [317, 234] on input "899" at bounding box center [322, 238] width 36 height 30
type input "1299"
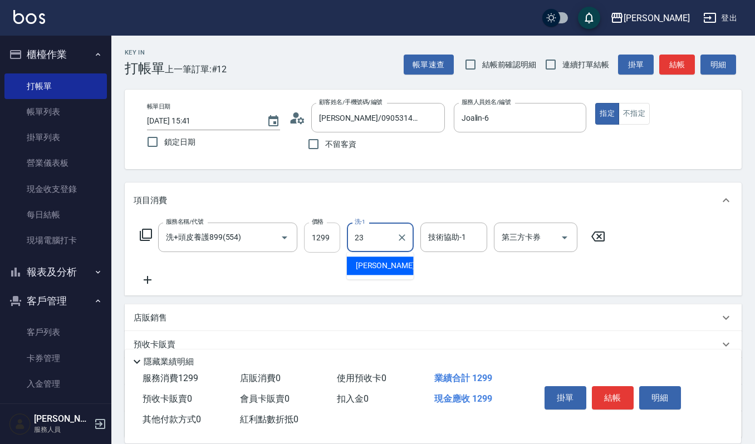
type input "[PERSON_NAME]-23"
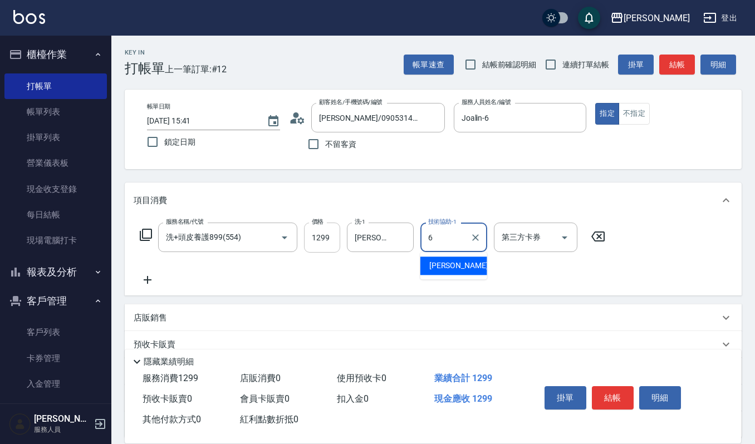
type input "Joalin-6"
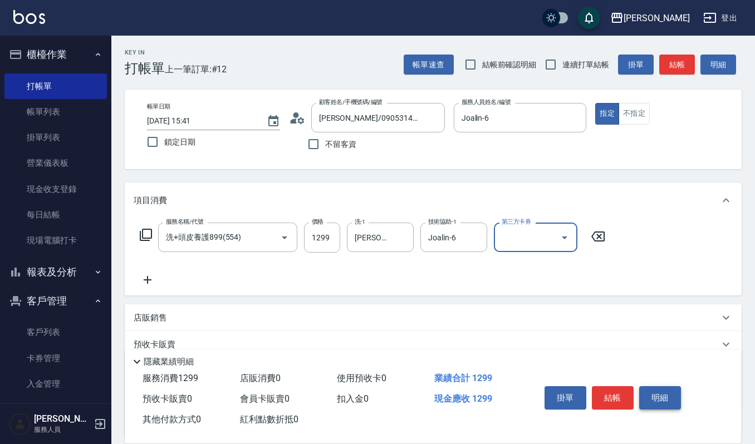
click at [670, 400] on button "明細" at bounding box center [660, 397] width 42 height 23
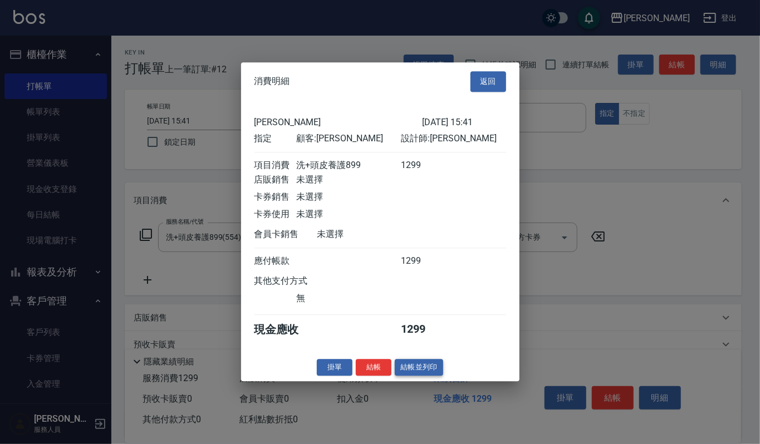
click at [435, 374] on button "結帳並列印" at bounding box center [419, 367] width 48 height 17
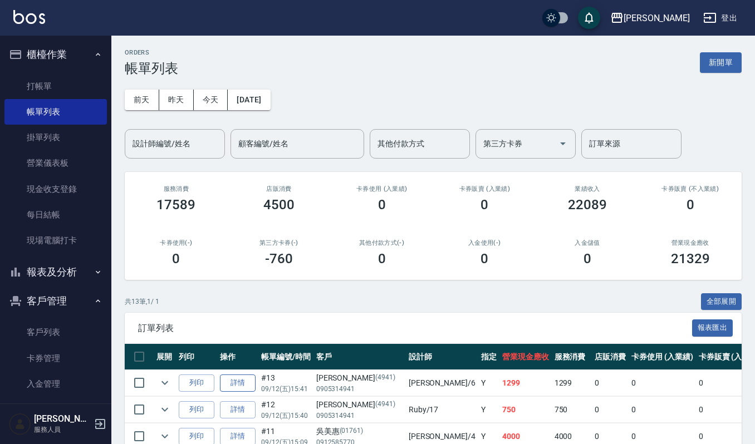
click at [241, 381] on link "詳情" at bounding box center [238, 383] width 36 height 17
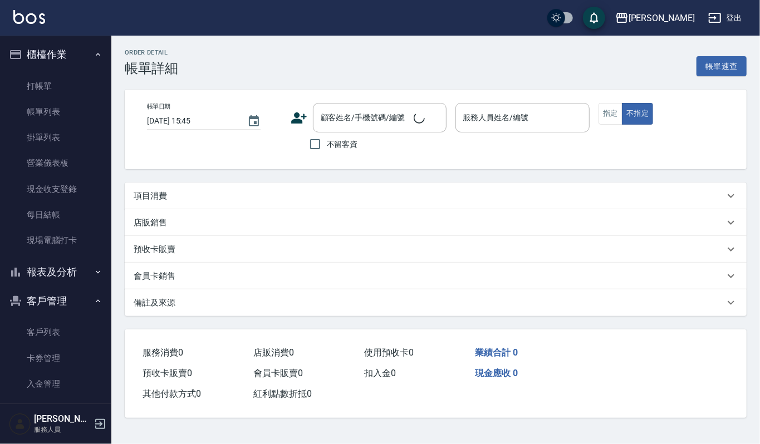
type input "[DATE] 15:41"
type input "Joalin-6"
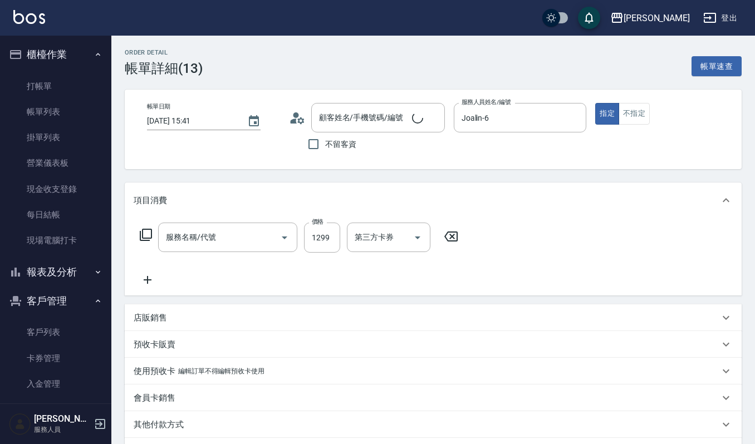
type input "洗+頭皮養護899(554)"
type input "[PERSON_NAME]/0905314941/4941"
click at [147, 323] on p "店販銷售" at bounding box center [150, 318] width 33 height 12
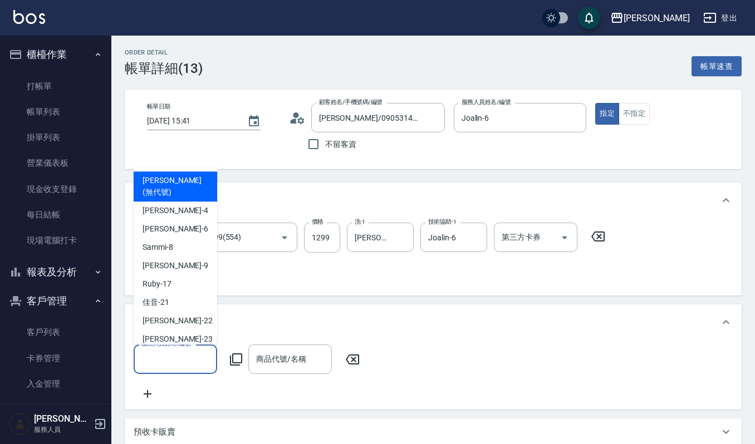
drag, startPoint x: 190, startPoint y: 364, endPoint x: 196, endPoint y: 362, distance: 5.8
click at [192, 364] on input "服務人員姓名/編號" at bounding box center [175, 359] width 73 height 19
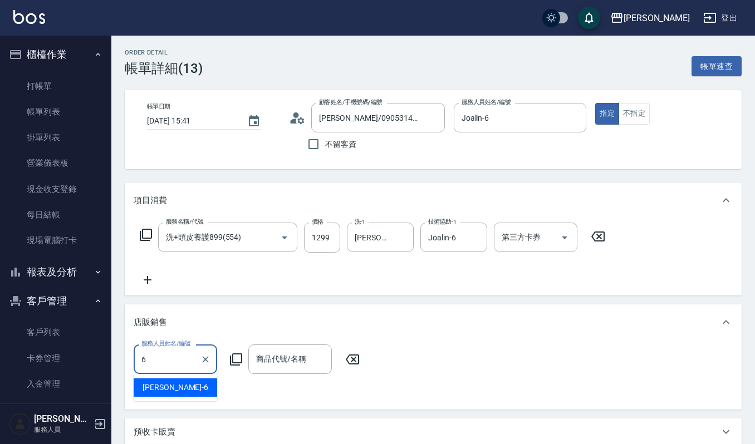
type input "Joalin-6"
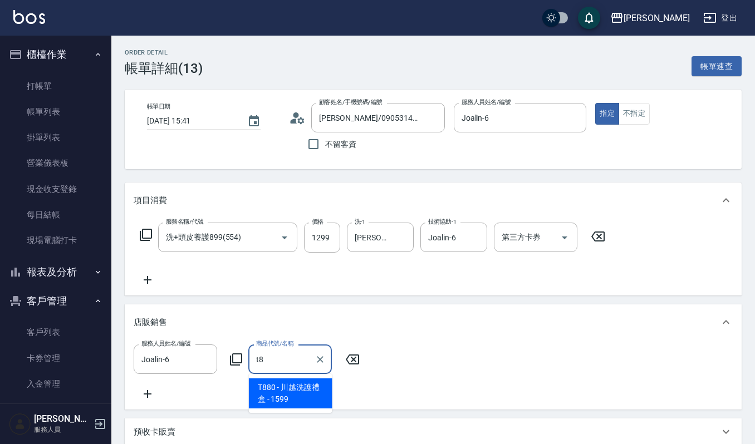
type input "t"
click at [283, 356] on input "商品代號/名稱" at bounding box center [289, 359] width 73 height 19
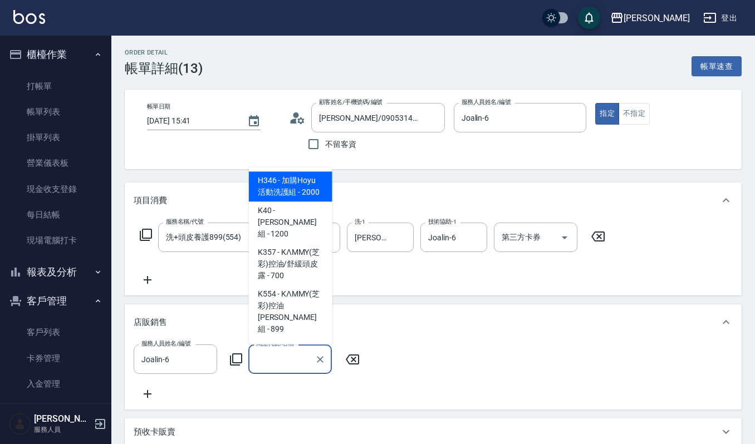
type input "y"
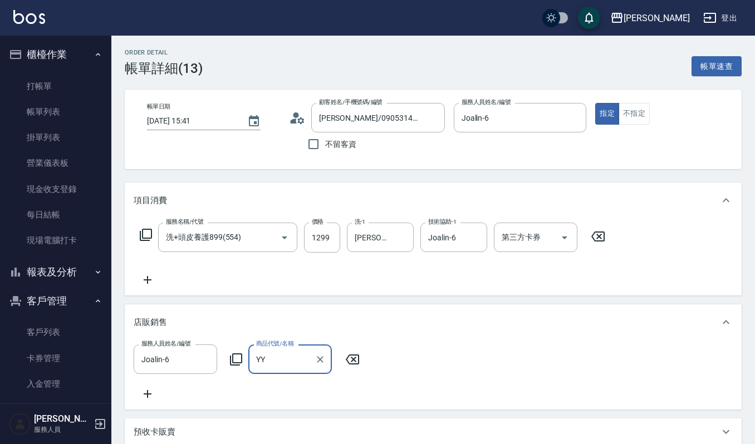
type input "Y"
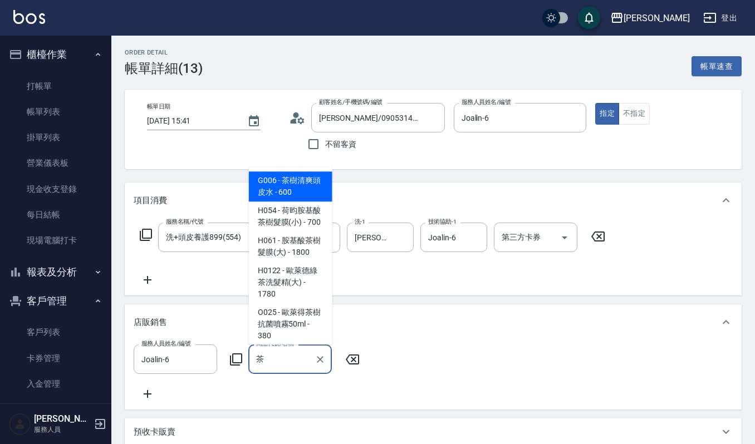
type input "舒活精華露"
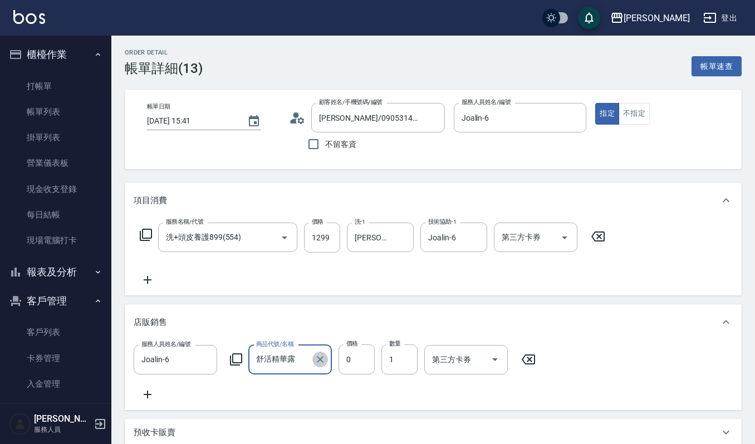
click at [325, 357] on icon "Clear" at bounding box center [320, 359] width 11 height 11
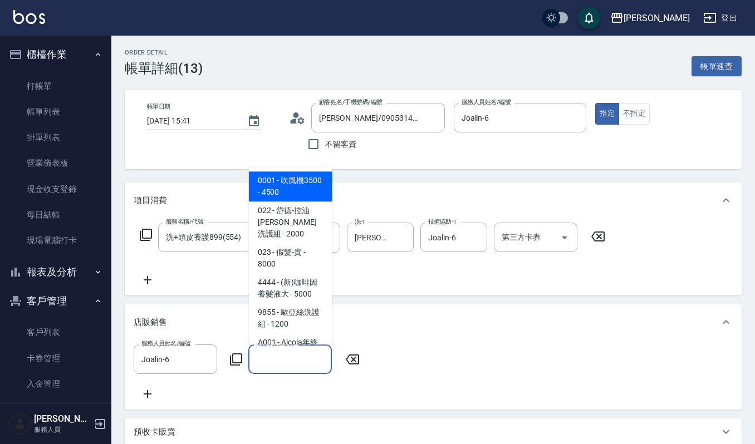
click at [301, 360] on input "商品代號/名稱" at bounding box center [289, 359] width 73 height 19
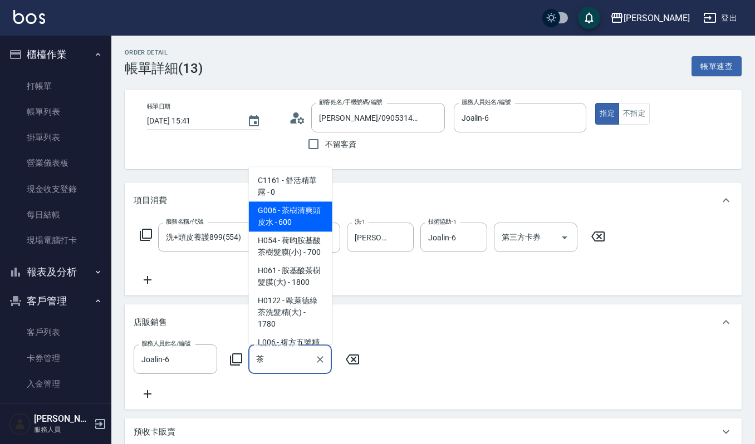
click at [310, 214] on span "G006 - 茶樹清爽頭皮水 - 600" at bounding box center [291, 217] width 84 height 30
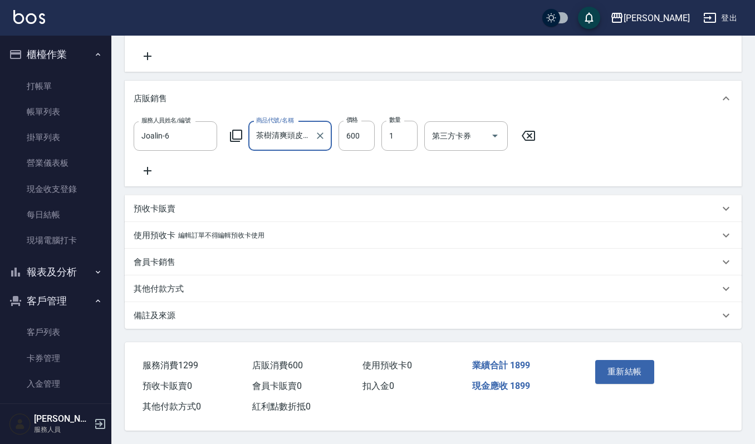
scroll to position [237, 0]
type input "茶樹清爽頭皮水"
click at [620, 372] on button "重新結帳" at bounding box center [624, 371] width 59 height 23
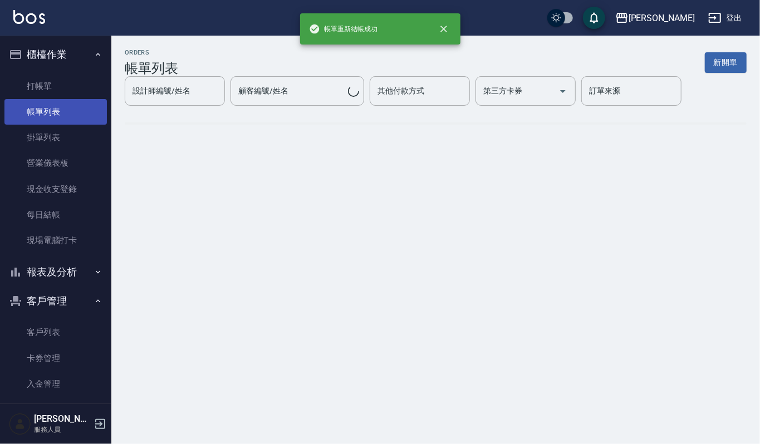
click at [87, 118] on link "帳單列表" at bounding box center [55, 112] width 102 height 26
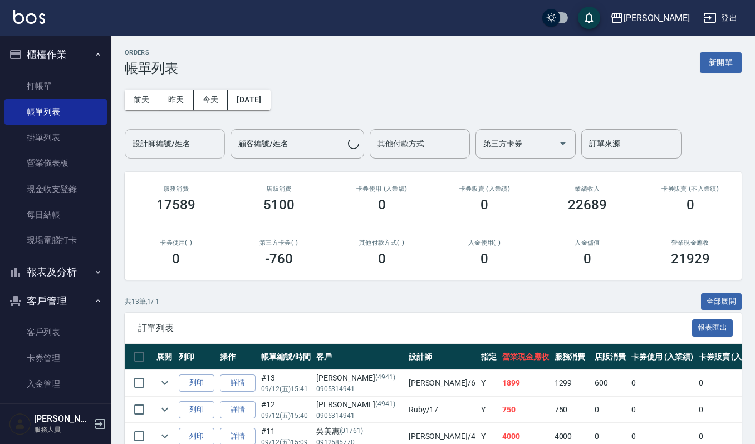
click at [174, 150] on input "設計師編號/姓名" at bounding box center [175, 143] width 90 height 19
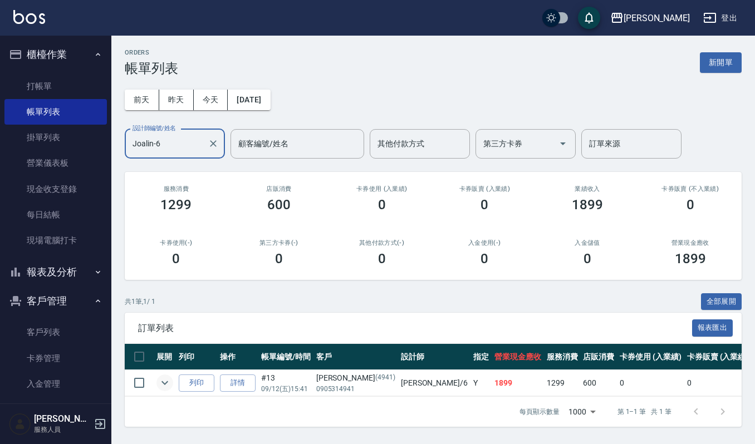
type input "Joalin-6"
click at [167, 377] on icon "expand row" at bounding box center [164, 382] width 13 height 13
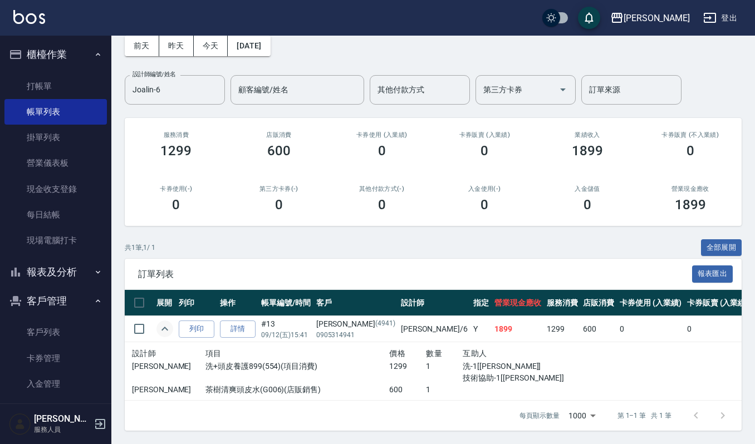
scroll to position [65, 0]
click at [36, 85] on link "打帳單" at bounding box center [55, 86] width 102 height 26
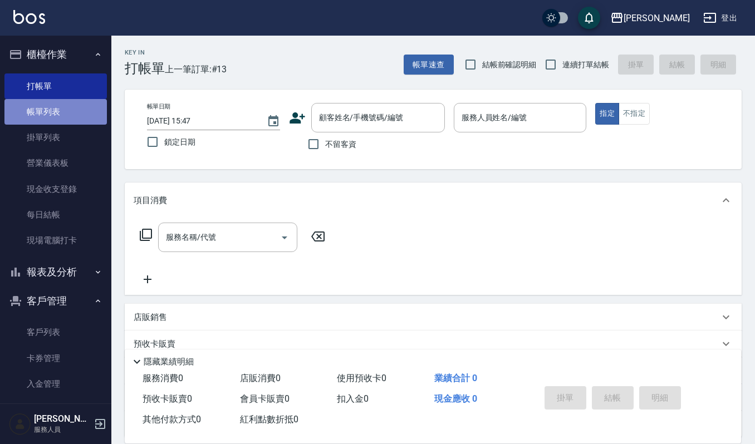
click at [56, 107] on link "帳單列表" at bounding box center [55, 112] width 102 height 26
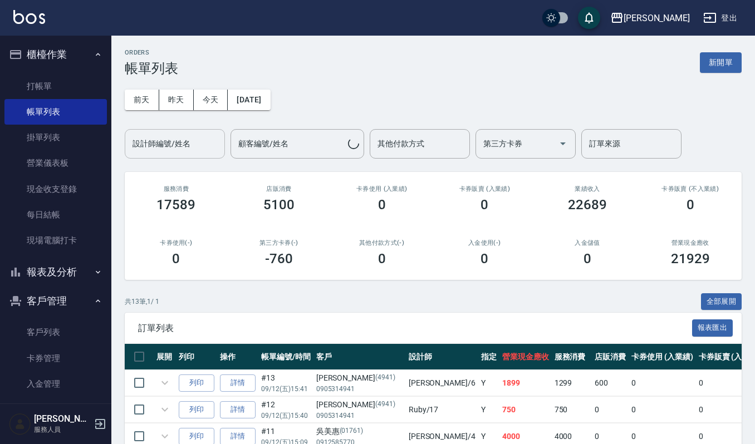
click at [222, 143] on div "設計師編號/姓名" at bounding box center [175, 144] width 100 height 30
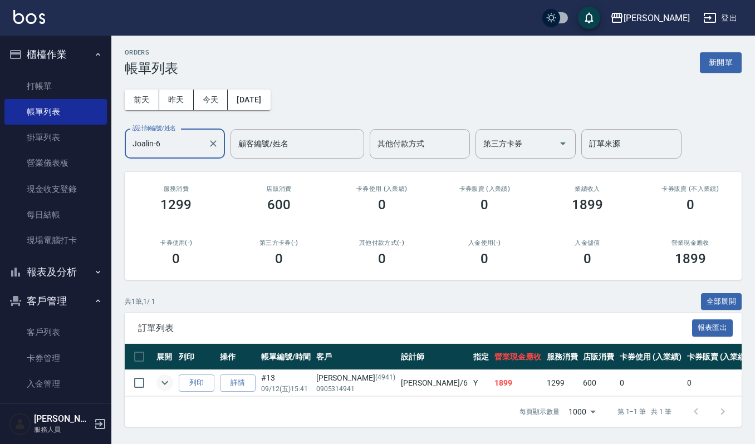
type input "Joalin-6"
click at [168, 381] on icon "expand row" at bounding box center [164, 382] width 13 height 13
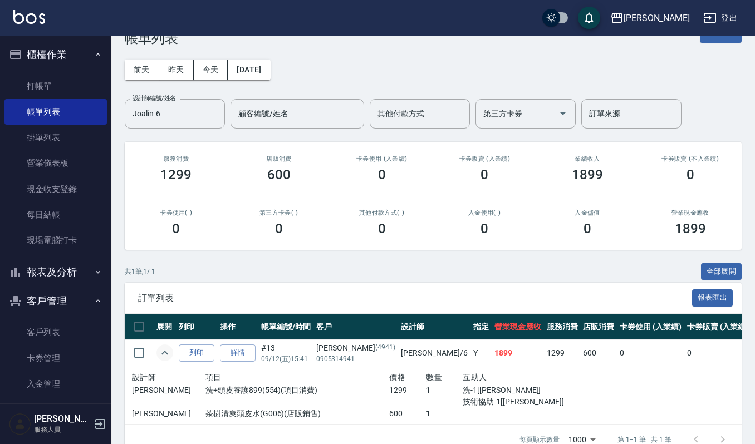
scroll to position [65, 0]
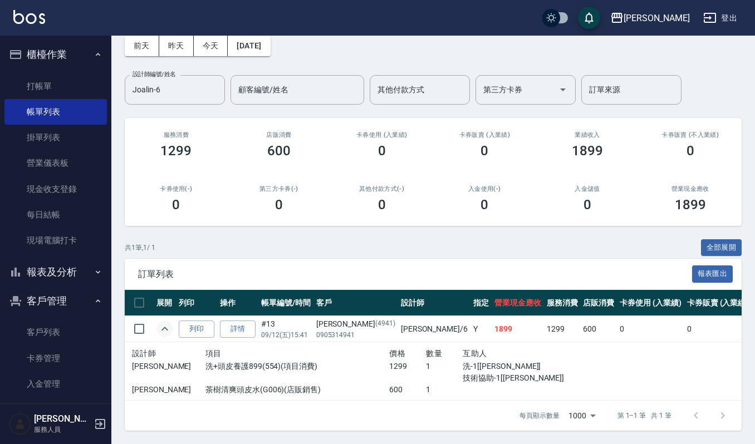
click at [70, 56] on button "櫃檯作業" at bounding box center [55, 54] width 102 height 29
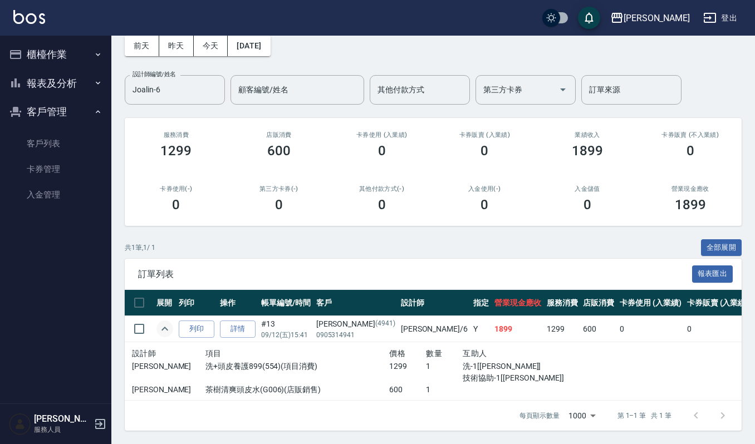
click at [59, 77] on button "報表及分析" at bounding box center [55, 83] width 102 height 29
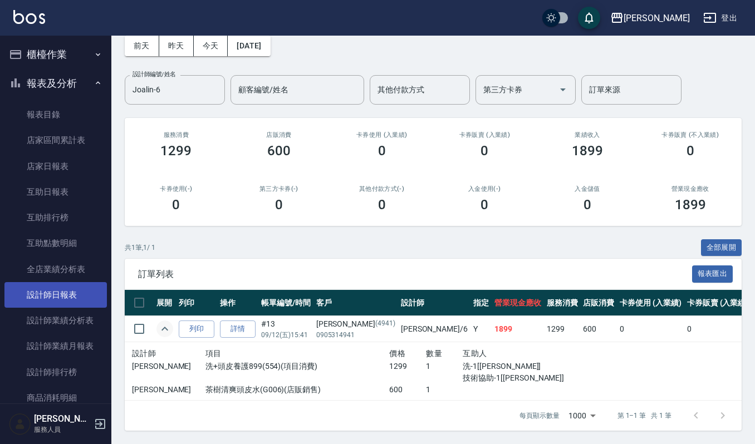
click at [59, 296] on link "設計師日報表" at bounding box center [55, 295] width 102 height 26
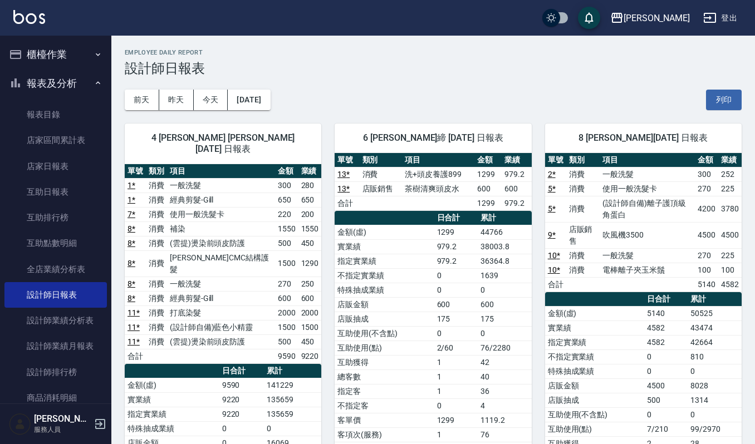
click at [72, 55] on button "櫃檯作業" at bounding box center [55, 54] width 102 height 29
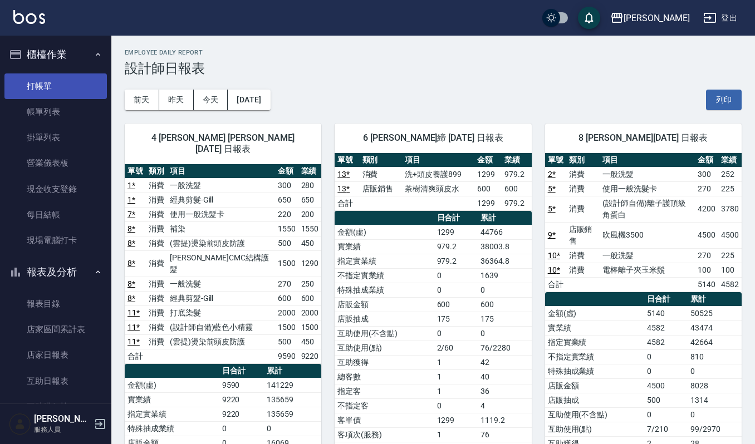
click at [66, 87] on link "打帳單" at bounding box center [55, 86] width 102 height 26
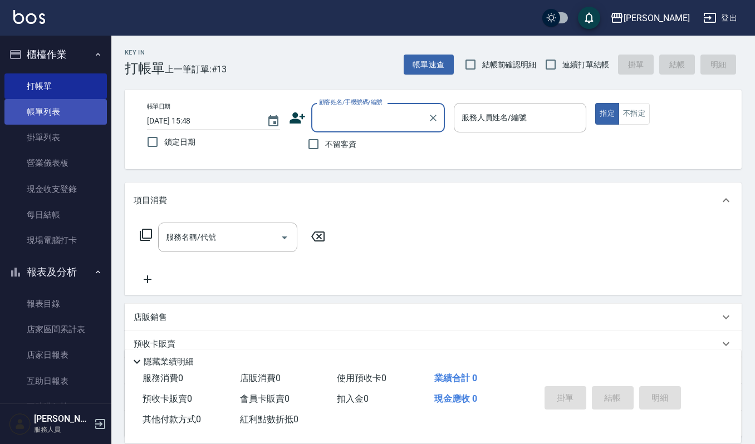
click at [52, 117] on link "帳單列表" at bounding box center [55, 112] width 102 height 26
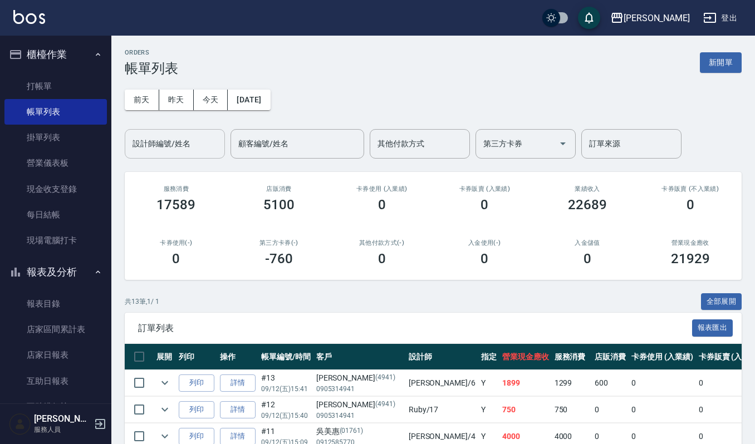
click at [174, 134] on div "設計師編號/姓名 設計師編號/姓名" at bounding box center [175, 144] width 100 height 30
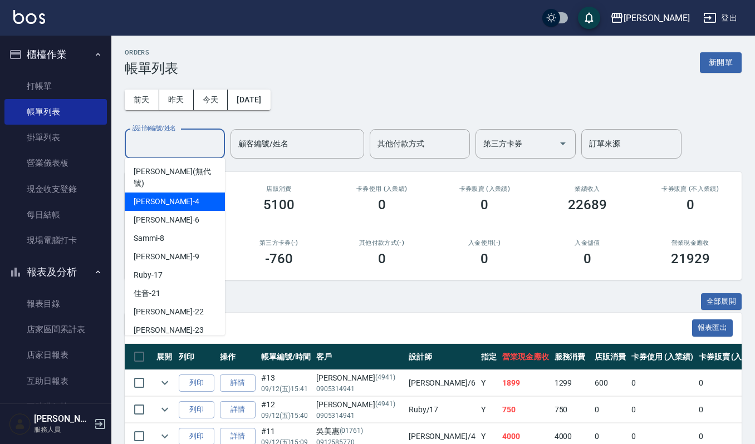
click at [181, 193] on div "吉兒 -4" at bounding box center [175, 202] width 100 height 18
type input "吉兒-4"
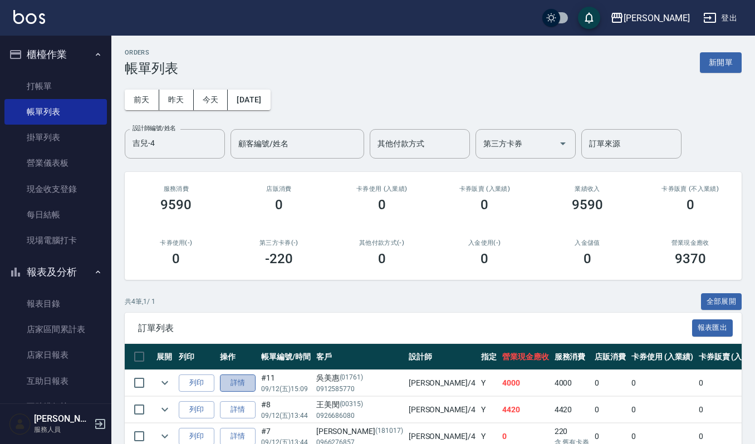
click at [234, 385] on link "詳情" at bounding box center [238, 383] width 36 height 17
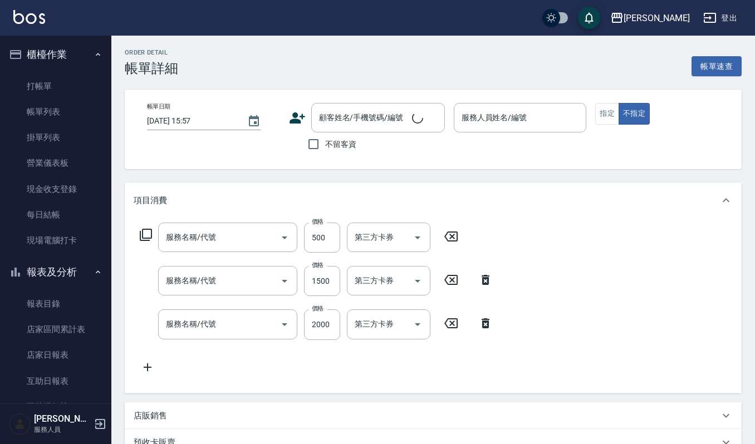
type input "(雲提)燙染前頭皮防護(518)"
type input "(設計師自備)藍色小精靈(570)"
type input "打底染髮(402)"
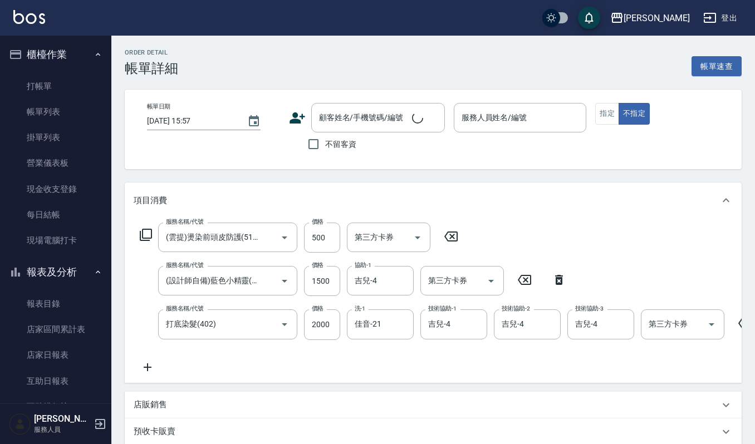
type input "[DATE] 15:09"
type input "吉兒-4"
type input "吳美惠/0912585770/01761"
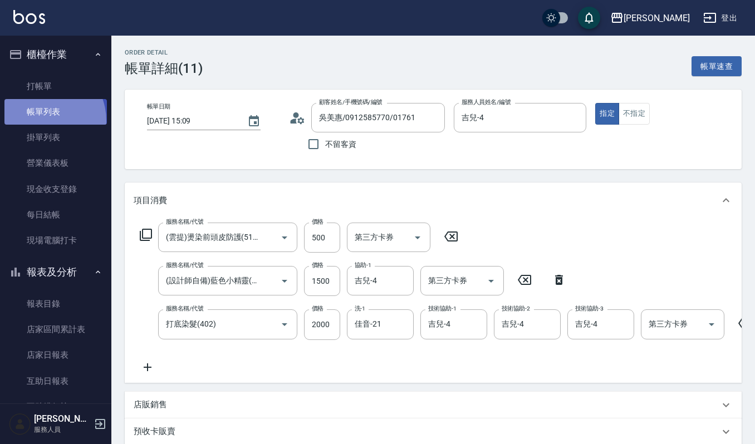
click at [40, 121] on link "帳單列表" at bounding box center [55, 112] width 102 height 26
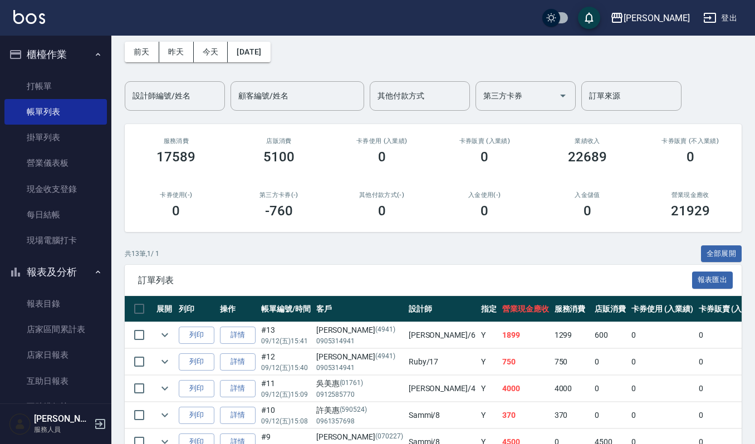
scroll to position [74, 0]
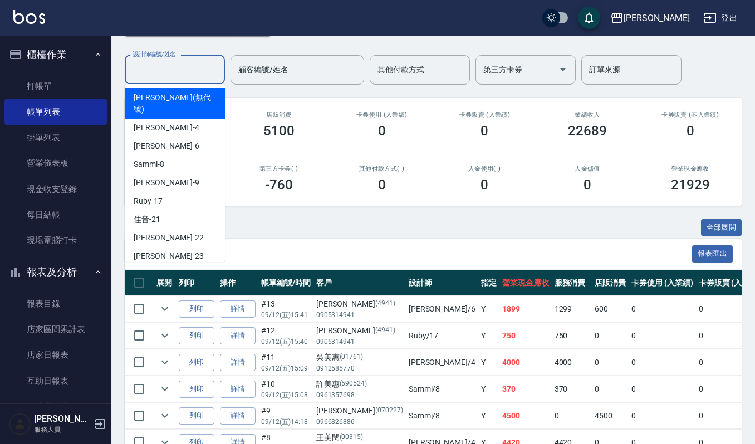
click at [146, 66] on input "設計師編號/姓名" at bounding box center [175, 69] width 90 height 19
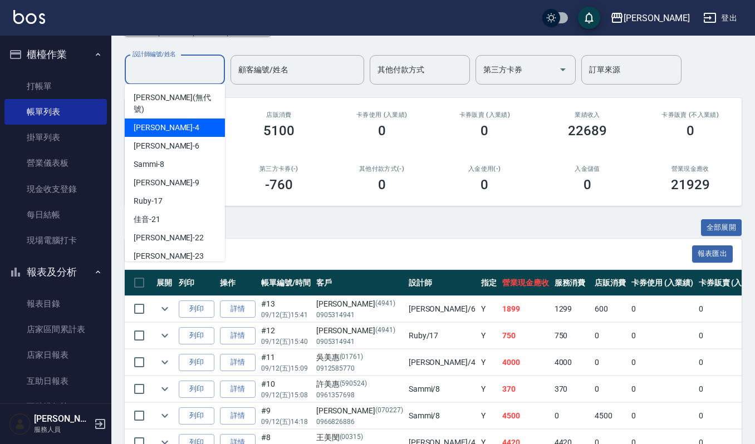
click at [150, 122] on span "吉兒 -4" at bounding box center [167, 128] width 66 height 12
type input "吉兒-4"
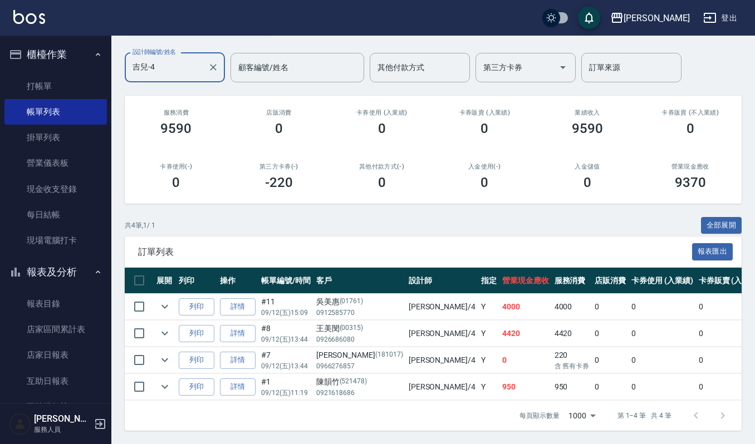
scroll to position [89, 0]
click at [229, 379] on link "詳情" at bounding box center [238, 387] width 36 height 17
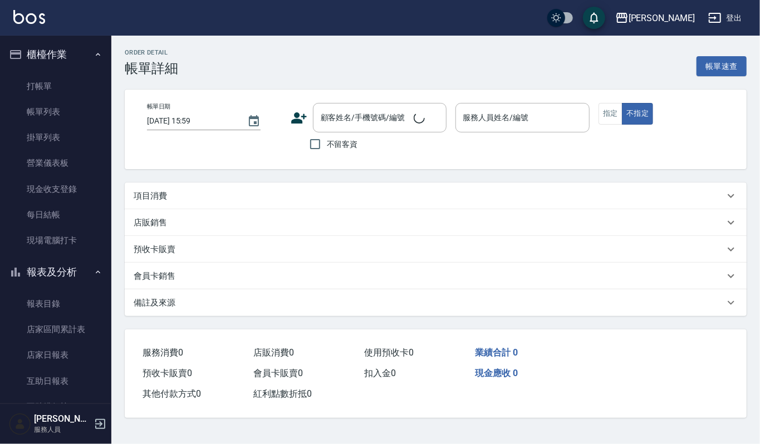
type input "[DATE] 11:19"
type input "吉兒-4"
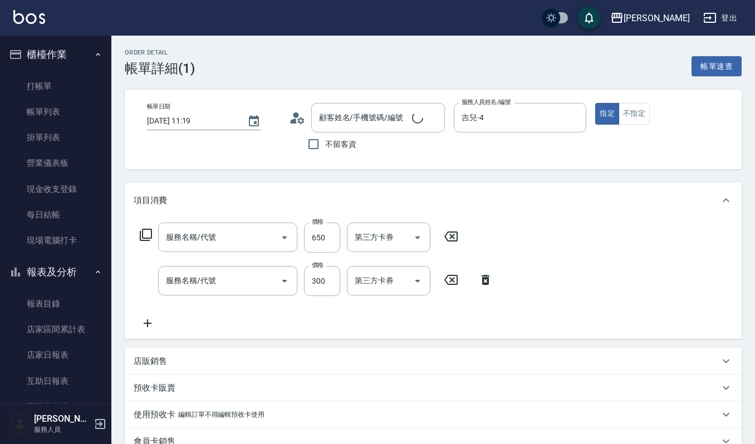
type input "[PERSON_NAME]/0921618686/521478"
type input "經典剪髮-Gill(302)"
type input "一般洗髮(101)"
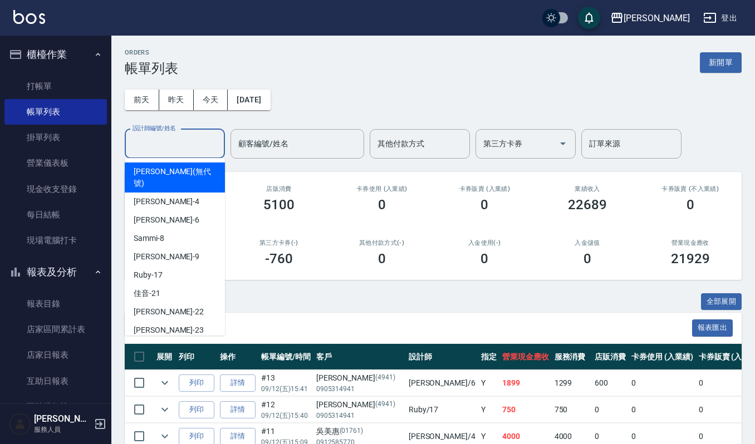
click at [179, 150] on input "設計師編號/姓名" at bounding box center [175, 143] width 90 height 19
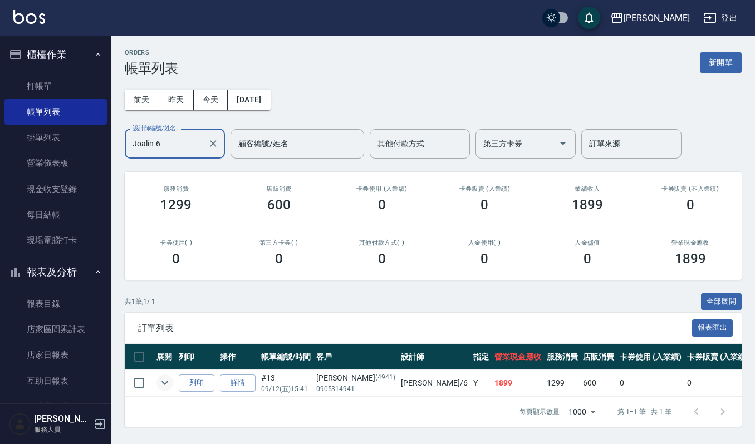
type input "Joalin-6"
click at [164, 386] on icon "expand row" at bounding box center [164, 382] width 13 height 13
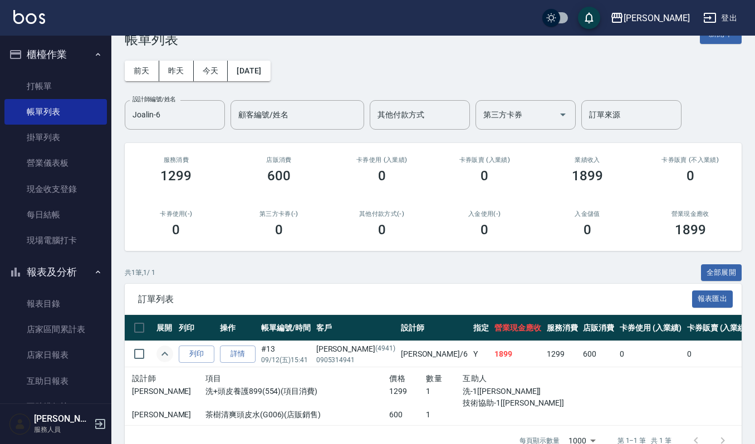
scroll to position [51, 0]
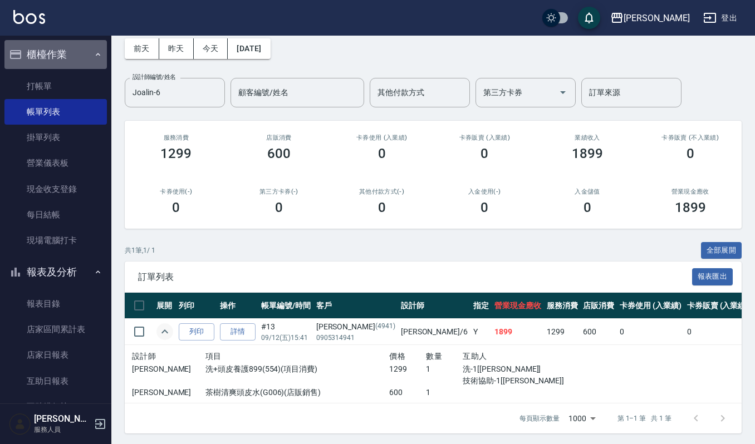
click at [73, 53] on button "櫃檯作業" at bounding box center [55, 54] width 102 height 29
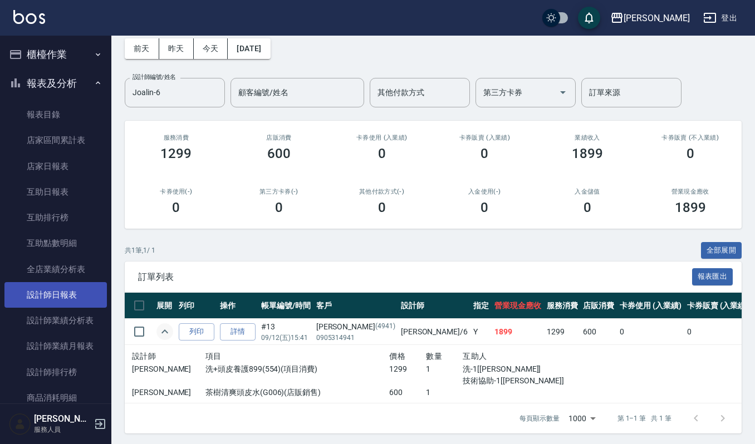
click at [76, 306] on link "設計師日報表" at bounding box center [55, 295] width 102 height 26
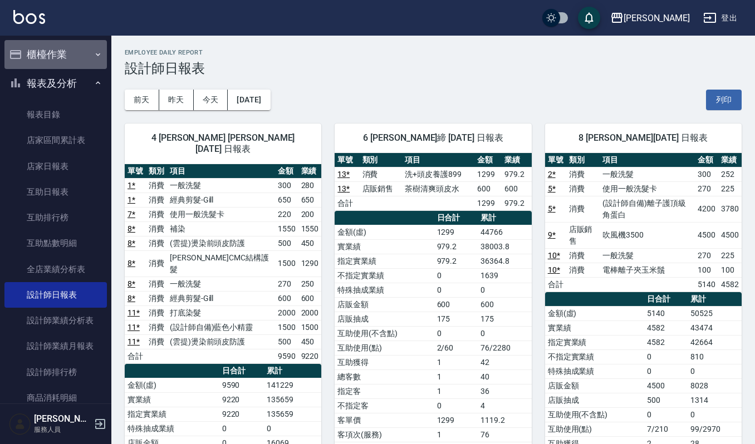
click at [83, 60] on button "櫃檯作業" at bounding box center [55, 54] width 102 height 29
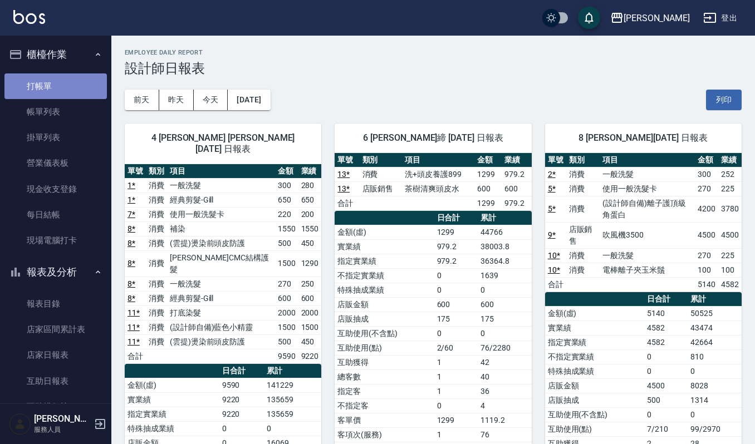
click at [63, 85] on link "打帳單" at bounding box center [55, 86] width 102 height 26
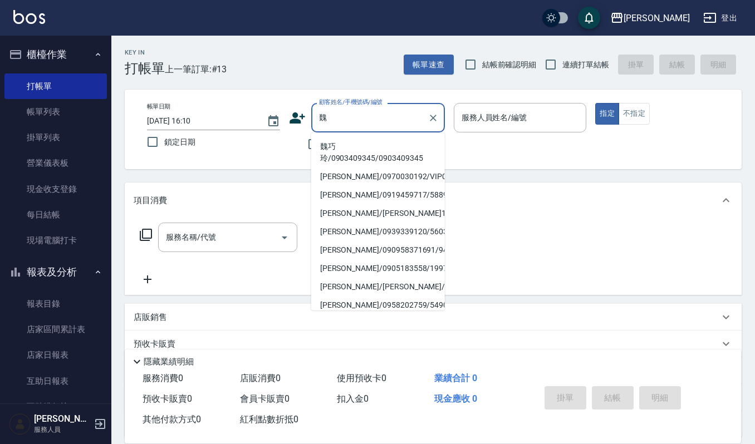
click at [355, 153] on li "魏巧玲/0903409345/0903409345" at bounding box center [378, 153] width 134 height 30
type input "魏巧玲/0903409345/0903409345"
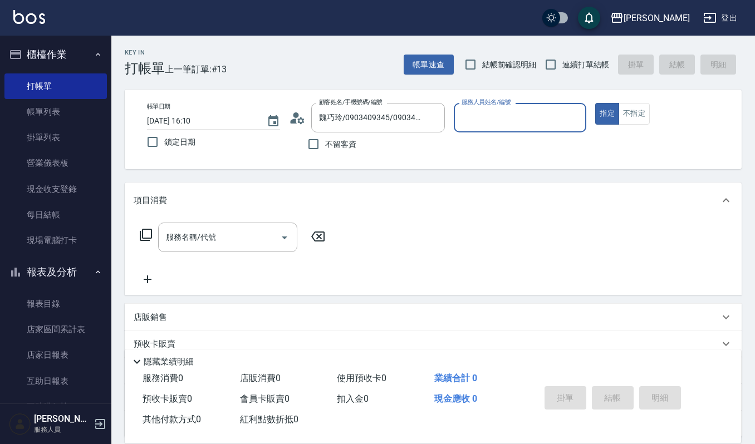
type input "吉兒-4"
click at [159, 243] on div "服務名稱/代號" at bounding box center [227, 238] width 139 height 30
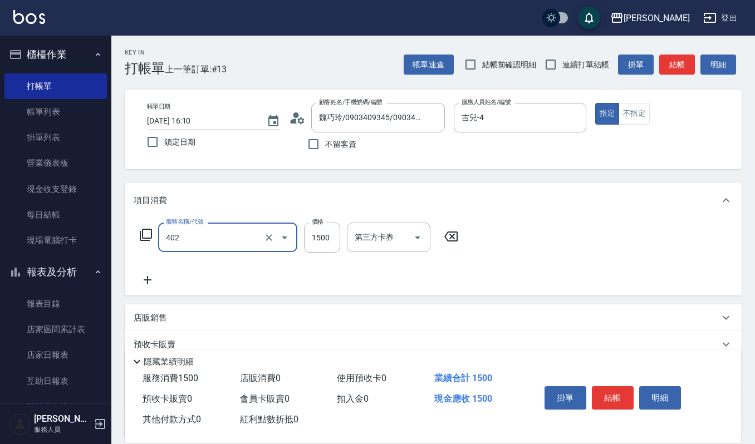
type input "打底染髮(402)"
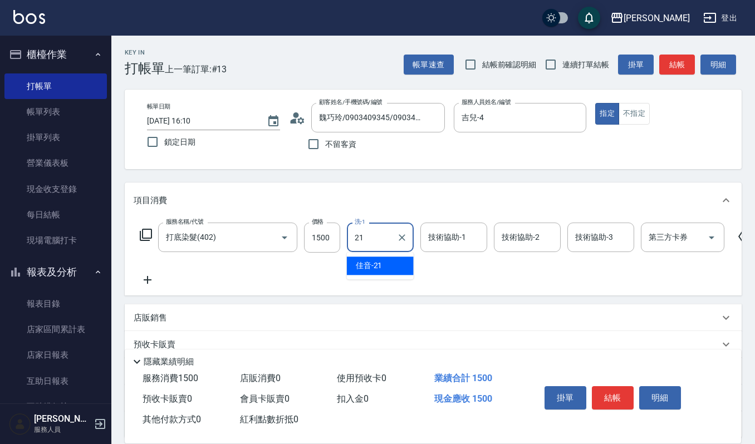
type input "佳音-21"
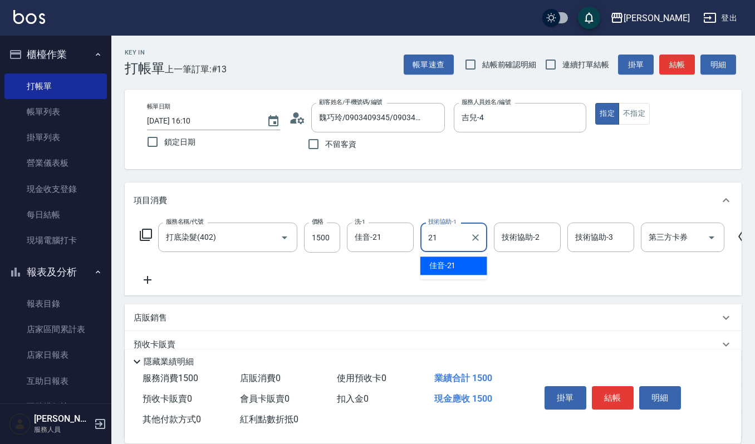
type input "佳音-21"
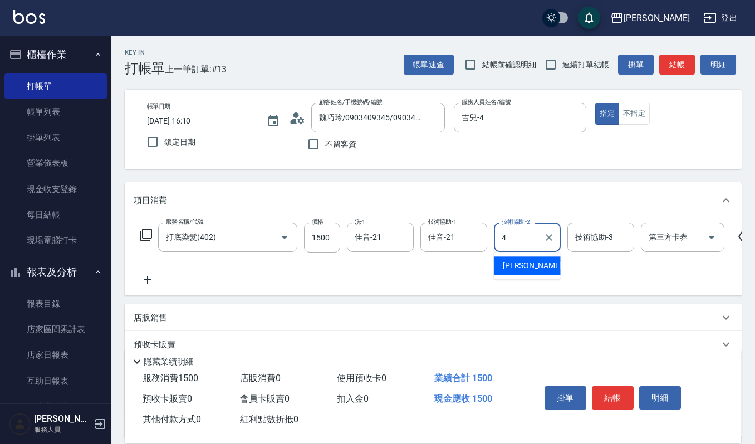
type input "吉兒-4"
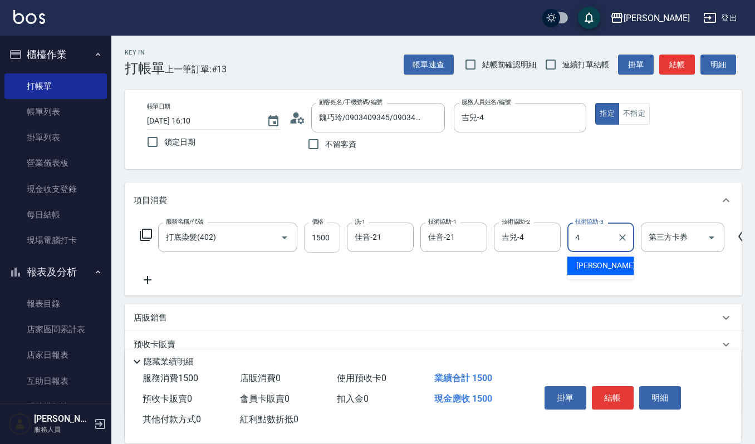
type input "4"
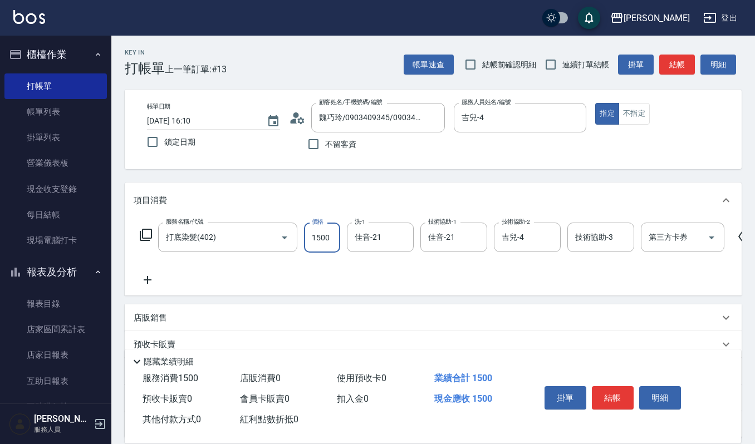
click at [330, 237] on input "1500" at bounding box center [322, 238] width 36 height 30
click at [609, 238] on input "技術協助-3" at bounding box center [600, 237] width 57 height 19
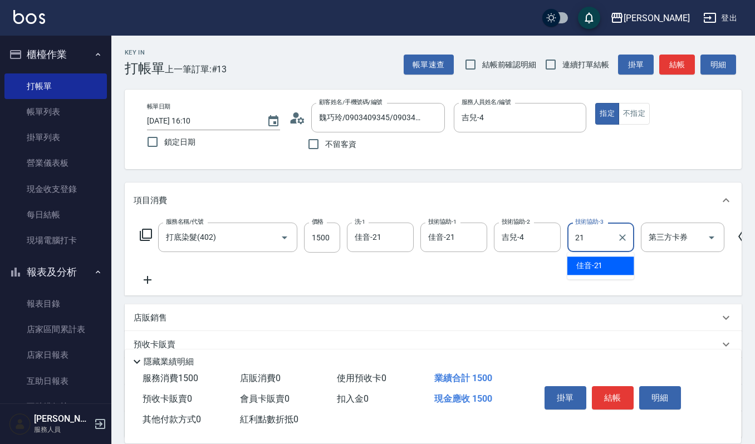
type input "佳音-21"
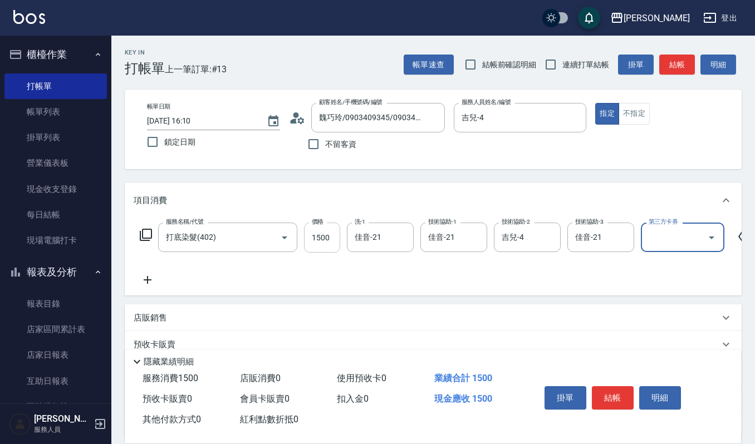
click at [332, 234] on input "1500" at bounding box center [322, 238] width 36 height 30
type input "2500"
click at [626, 237] on icon "Clear" at bounding box center [622, 237] width 11 height 11
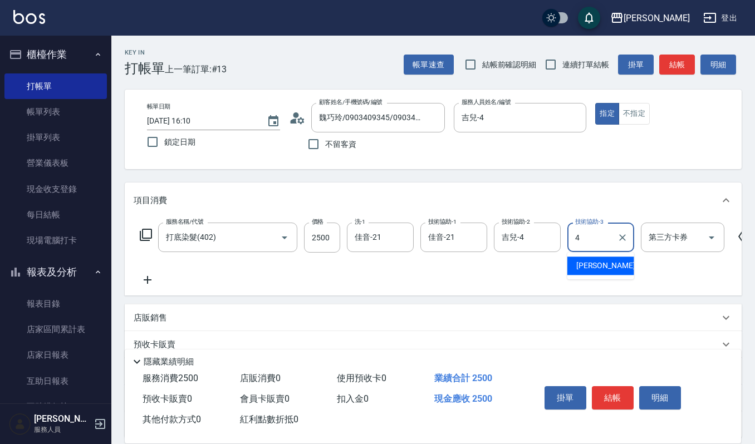
type input "吉兒-4"
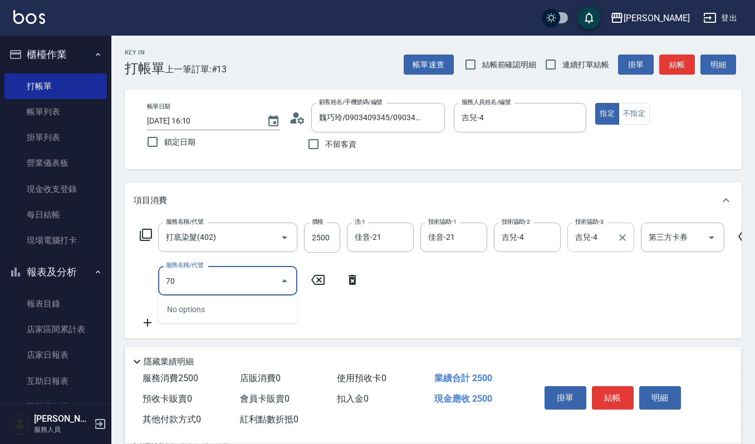
type input "7"
type input "(設計師自備)藍色小精靈(570)"
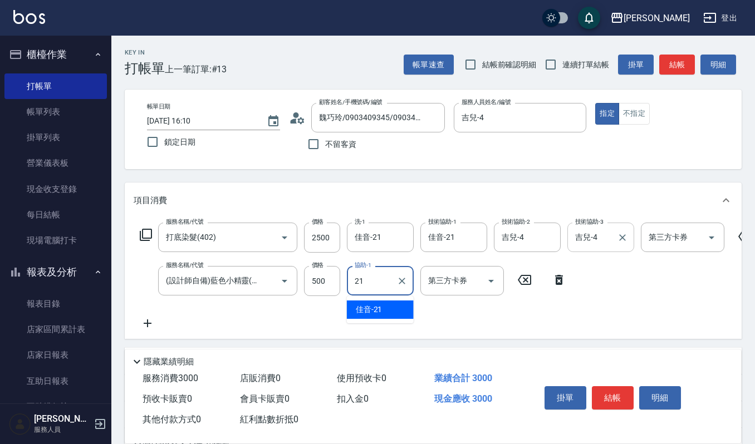
type input "佳音-21"
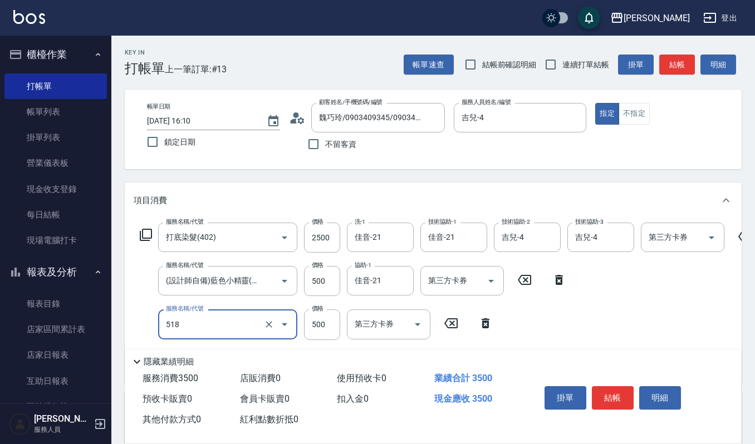
type input "(雲提)燙染前頭皮防護(518)"
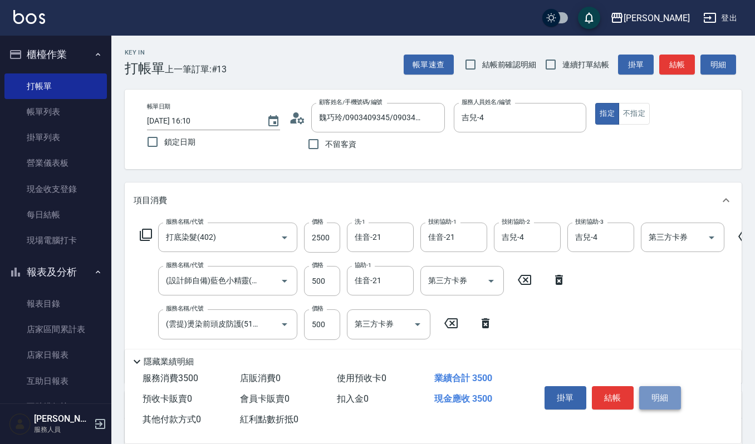
click at [659, 399] on button "明細" at bounding box center [660, 397] width 42 height 23
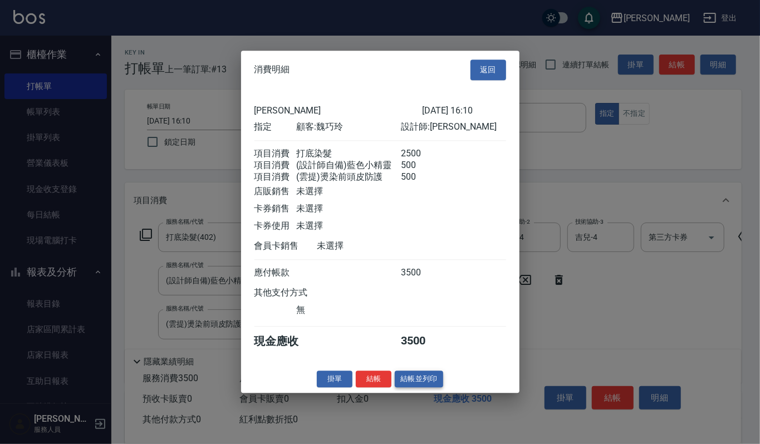
click at [401, 381] on button "結帳並列印" at bounding box center [419, 379] width 48 height 17
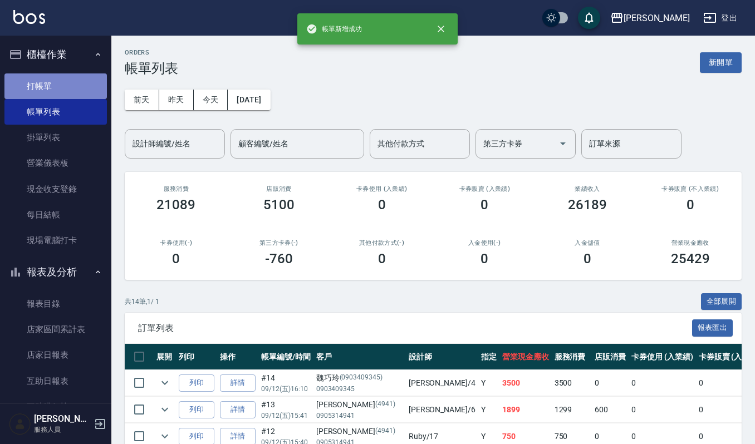
click at [77, 76] on link "打帳單" at bounding box center [55, 86] width 102 height 26
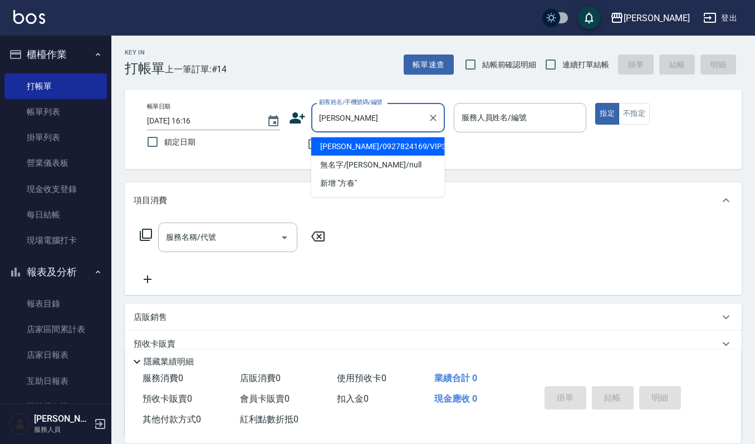
click at [380, 144] on li "[PERSON_NAME]/0927824169/VIP3352" at bounding box center [378, 147] width 134 height 18
type input "[PERSON_NAME]/0927824169/VIP3352"
type input "Sammi-8"
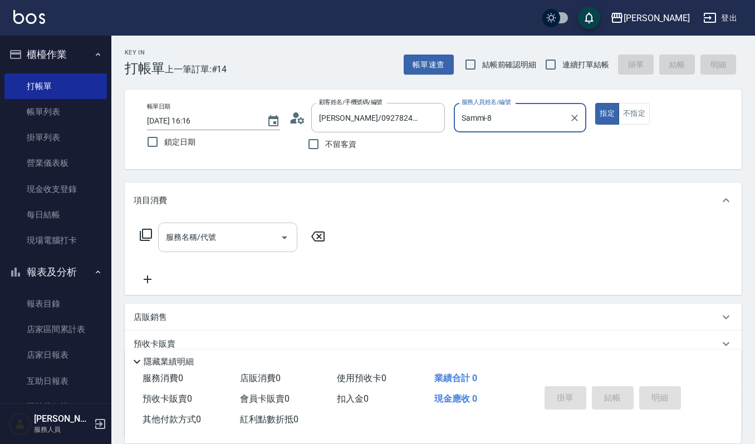
click at [194, 233] on input "服務名稱/代號" at bounding box center [219, 237] width 112 height 19
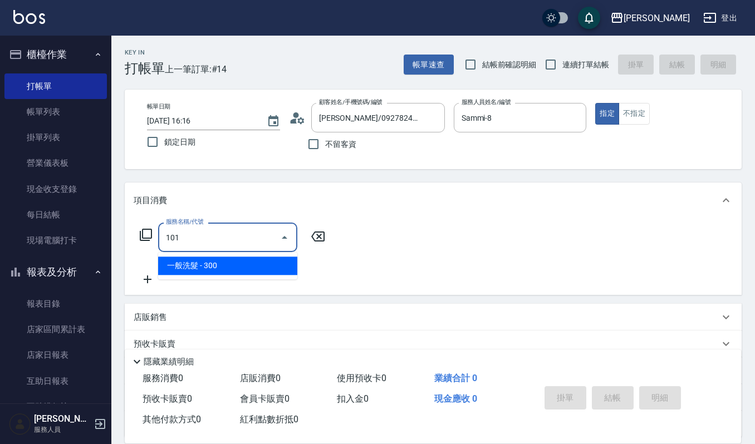
type input "一般洗髮(101)"
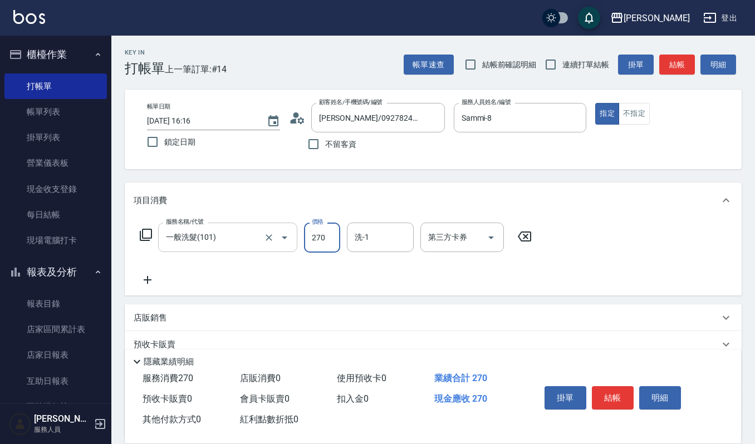
type input "270"
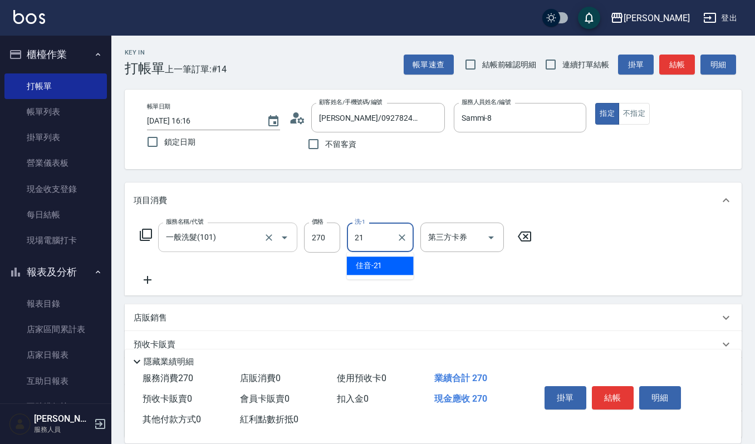
type input "佳音-21"
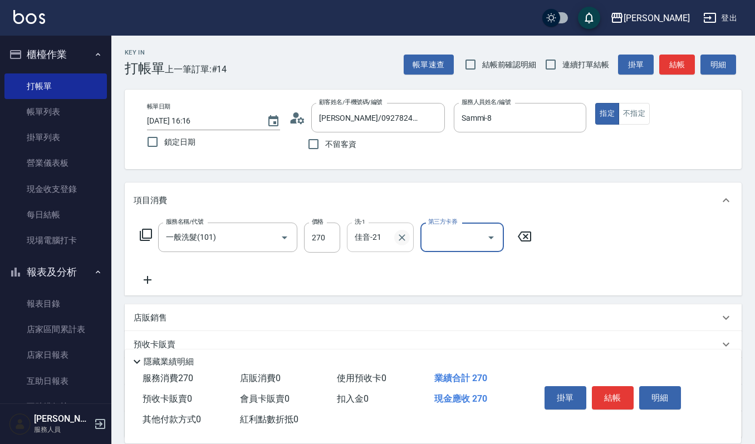
click at [406, 237] on icon "Clear" at bounding box center [401, 237] width 11 height 11
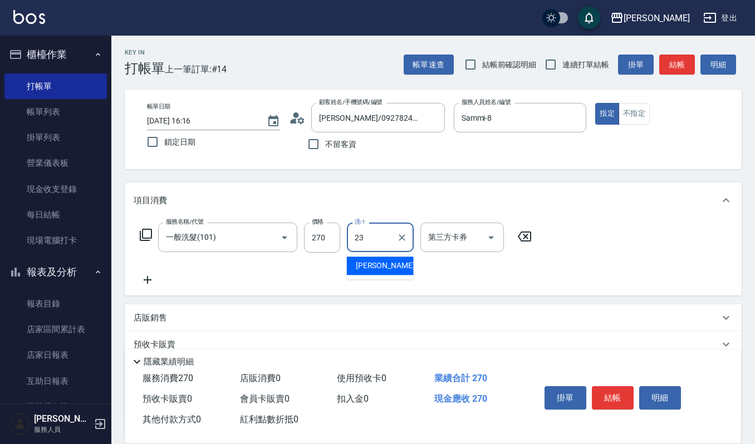
type input "[PERSON_NAME]-23"
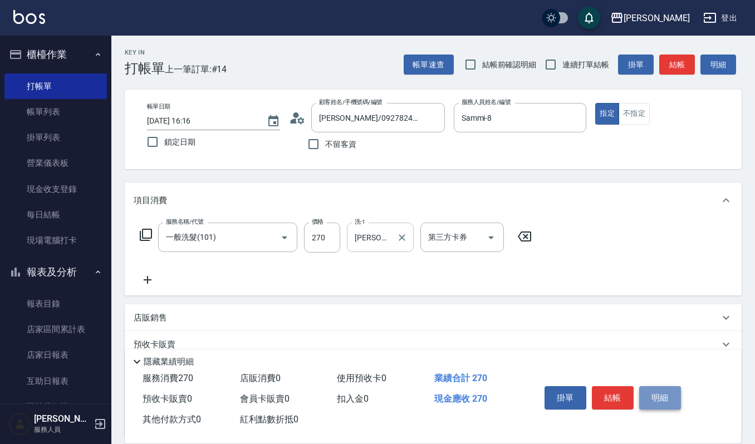
click at [668, 393] on button "明細" at bounding box center [660, 397] width 42 height 23
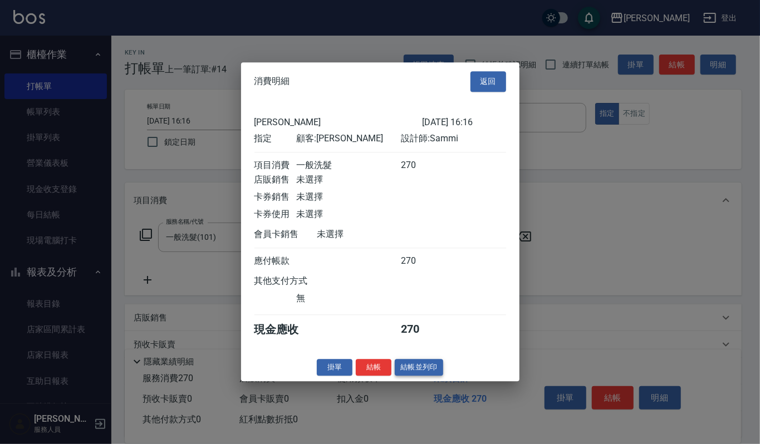
click at [429, 368] on button "結帳並列印" at bounding box center [419, 367] width 48 height 17
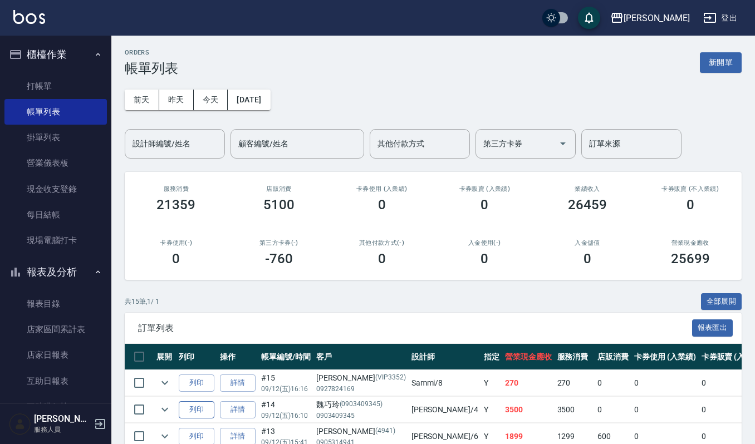
click at [189, 402] on button "列印" at bounding box center [197, 409] width 36 height 17
